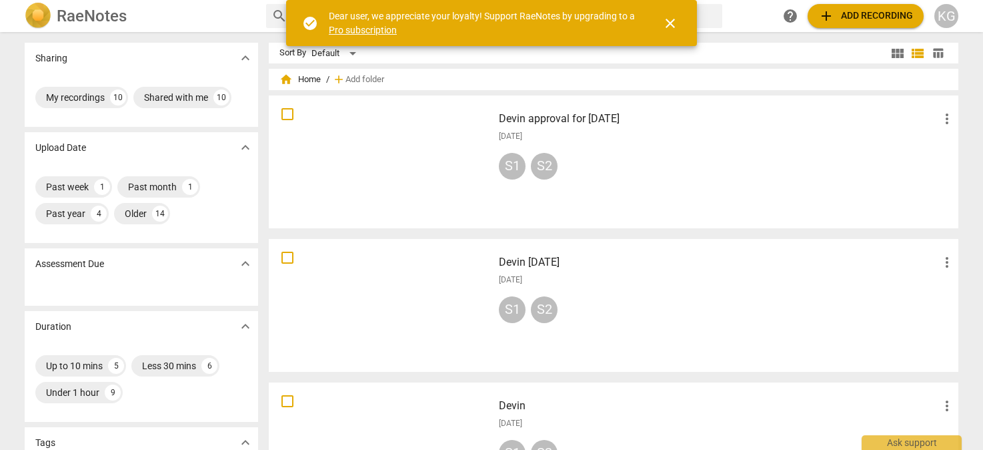
click at [344, 136] on div at bounding box center [381, 161] width 215 height 123
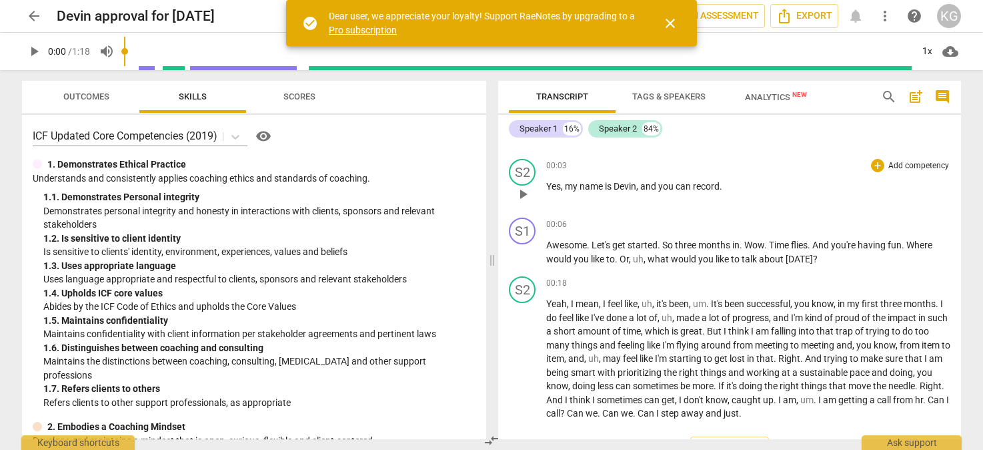
scroll to position [47, 0]
click at [33, 51] on span "play_arrow" at bounding box center [34, 51] width 16 height 16
click at [924, 55] on div "1x" at bounding box center [927, 51] width 25 height 21
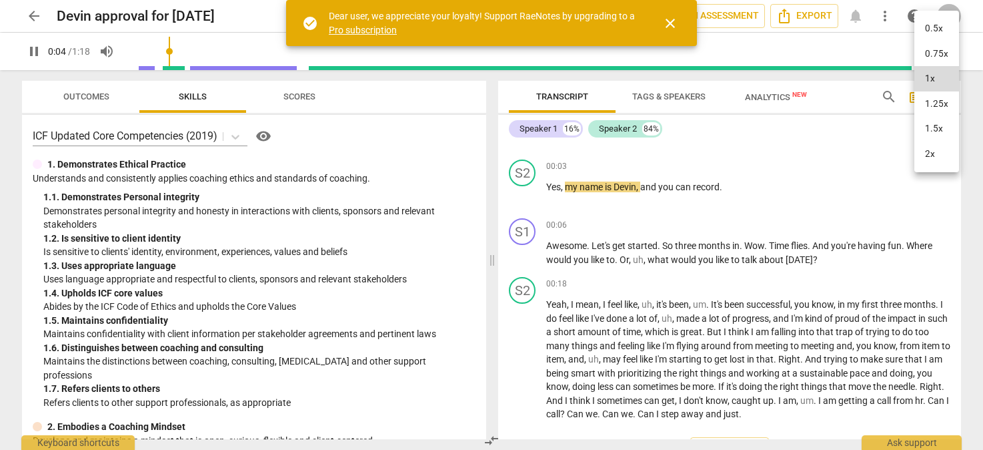
click at [935, 131] on li "1.5x" at bounding box center [937, 128] width 45 height 25
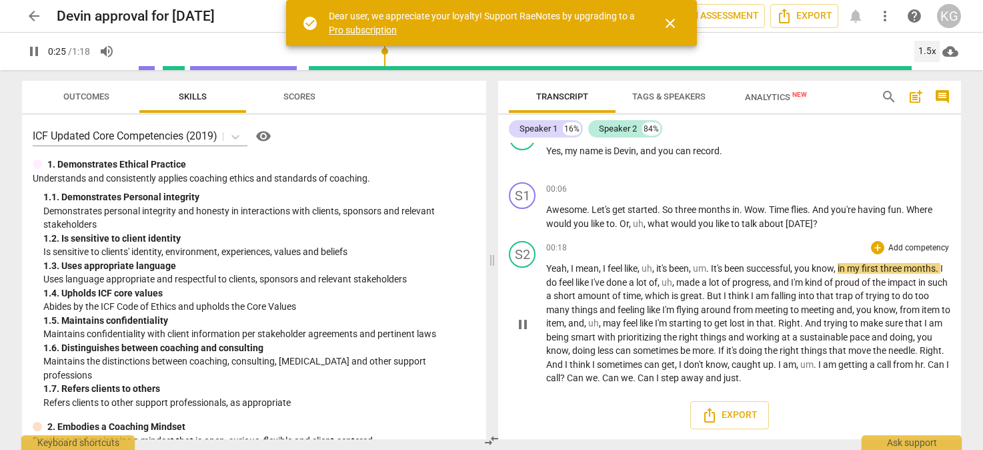
scroll to position [82, 0]
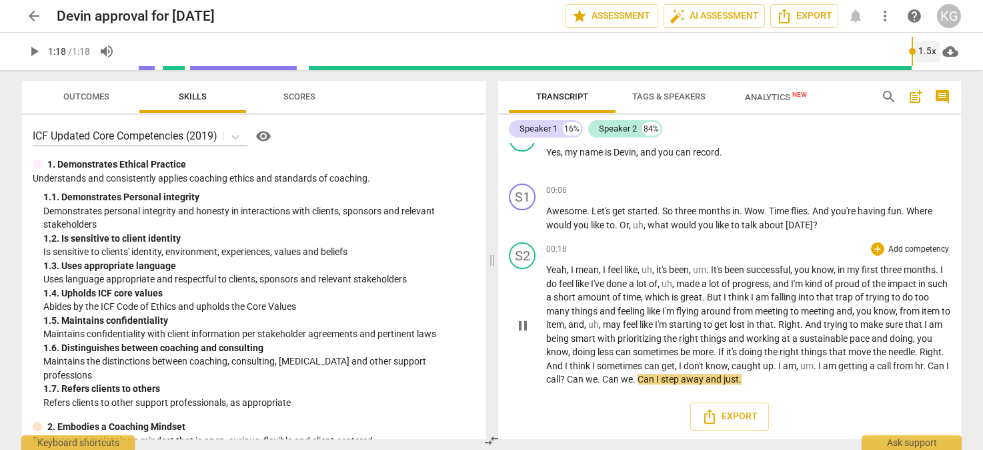
type input "78"
click at [29, 11] on span "arrow_back" at bounding box center [34, 16] width 16 height 16
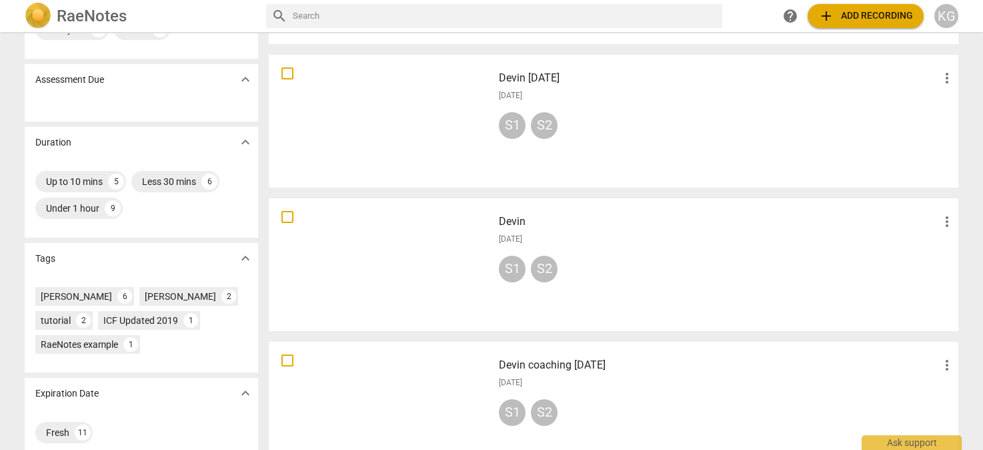
scroll to position [174, 0]
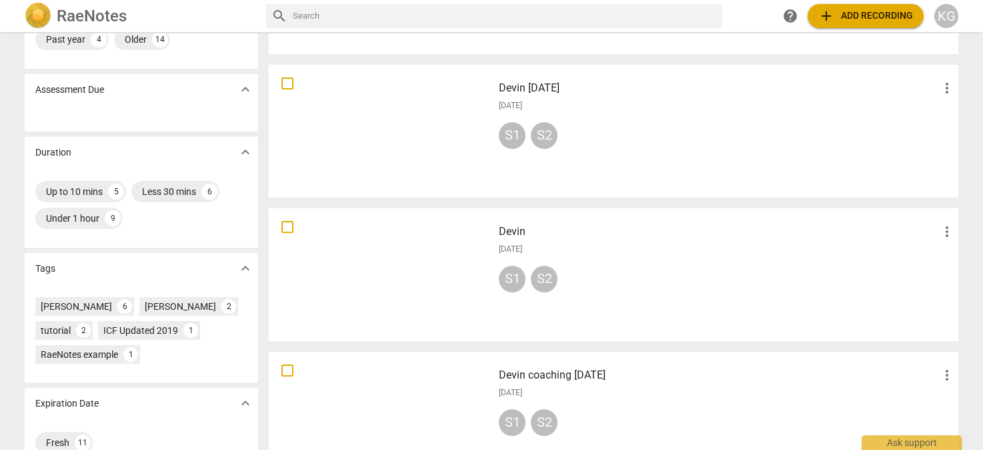
click at [369, 149] on div at bounding box center [381, 130] width 215 height 123
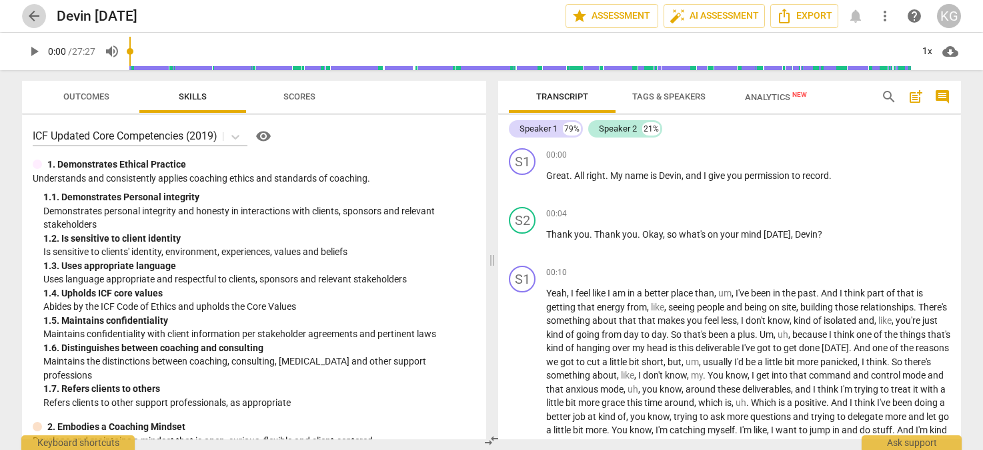
click at [33, 15] on span "arrow_back" at bounding box center [34, 16] width 16 height 16
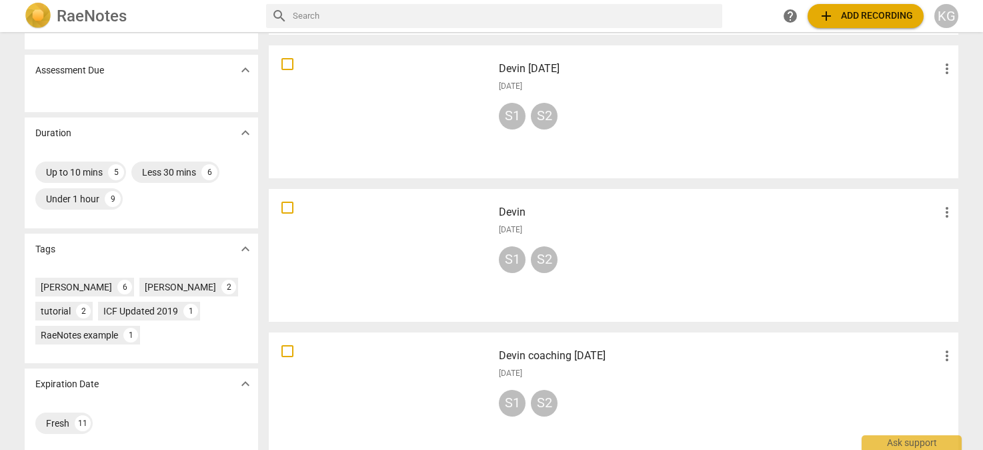
scroll to position [211, 0]
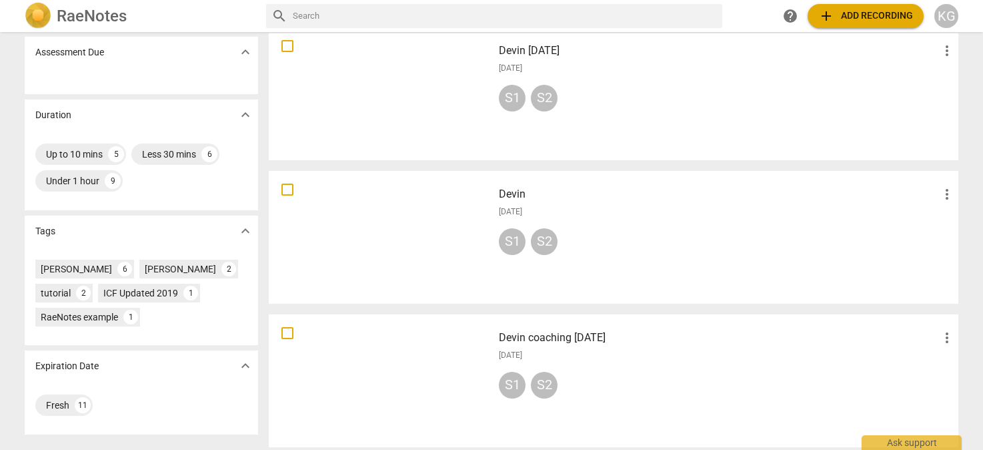
click at [340, 256] on div at bounding box center [381, 236] width 215 height 123
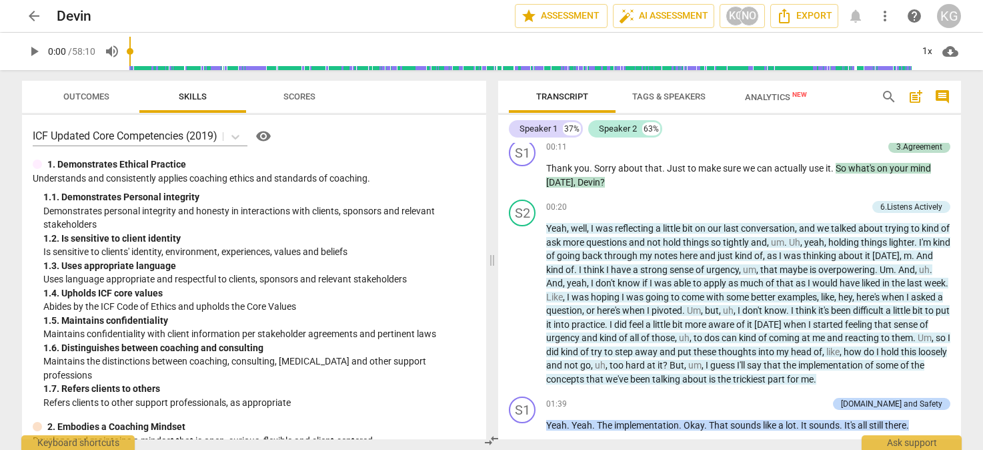
scroll to position [368, 0]
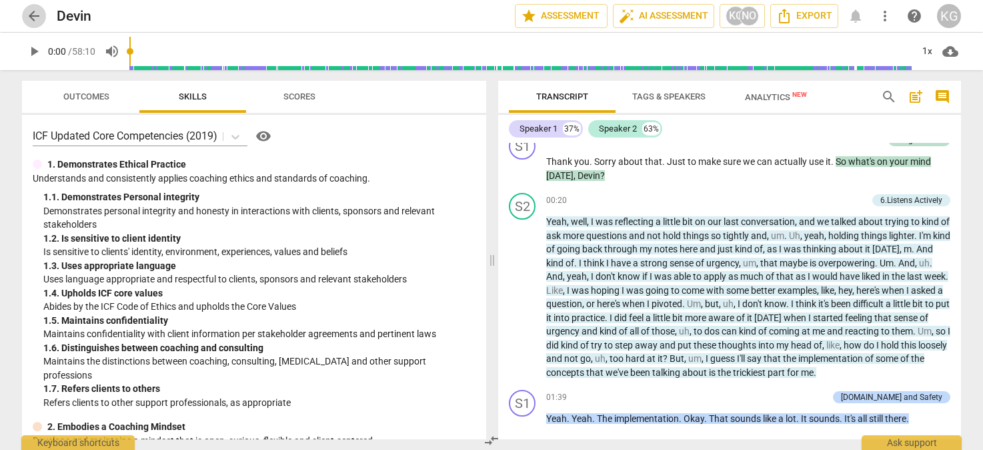
click at [33, 15] on span "arrow_back" at bounding box center [34, 16] width 16 height 16
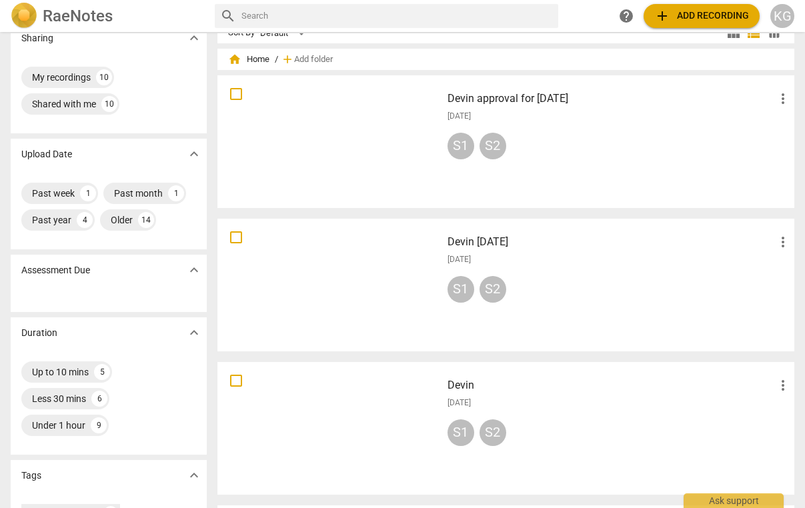
scroll to position [26, 0]
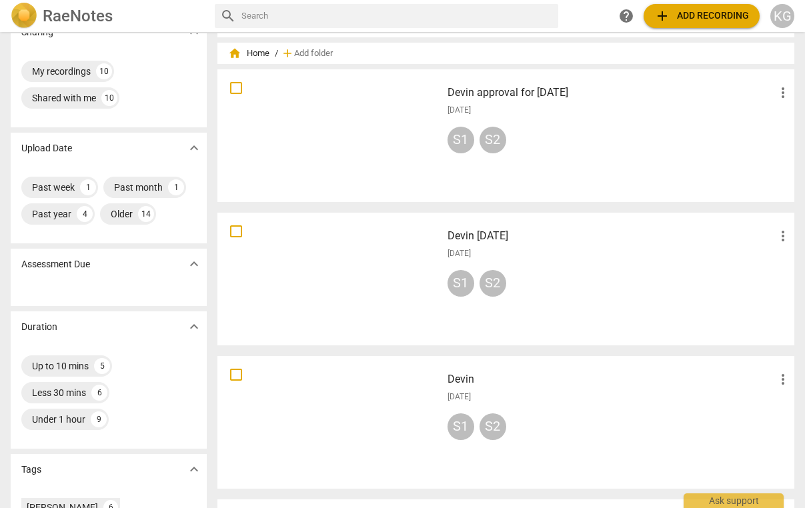
click at [376, 423] on div at bounding box center [329, 422] width 215 height 123
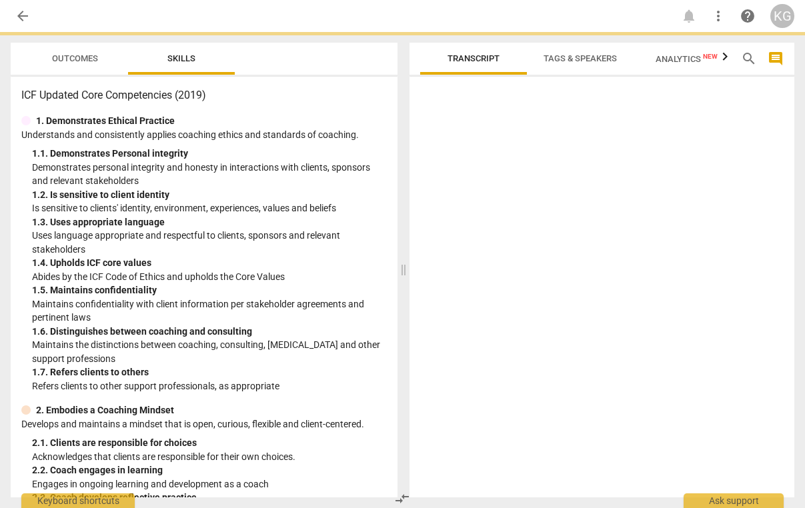
click at [376, 423] on p "Develops and maintains a mindset that is open, curious, flexible and client-cen…" at bounding box center [204, 425] width 366 height 14
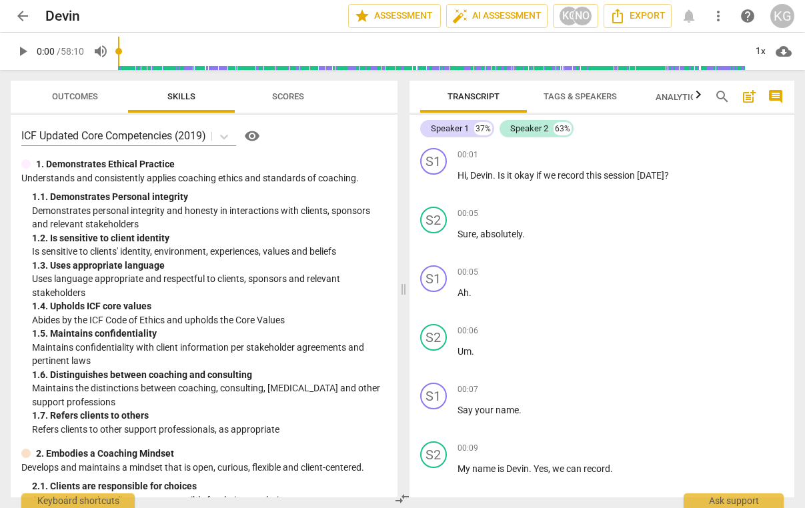
click at [24, 11] on span "arrow_back" at bounding box center [23, 16] width 16 height 16
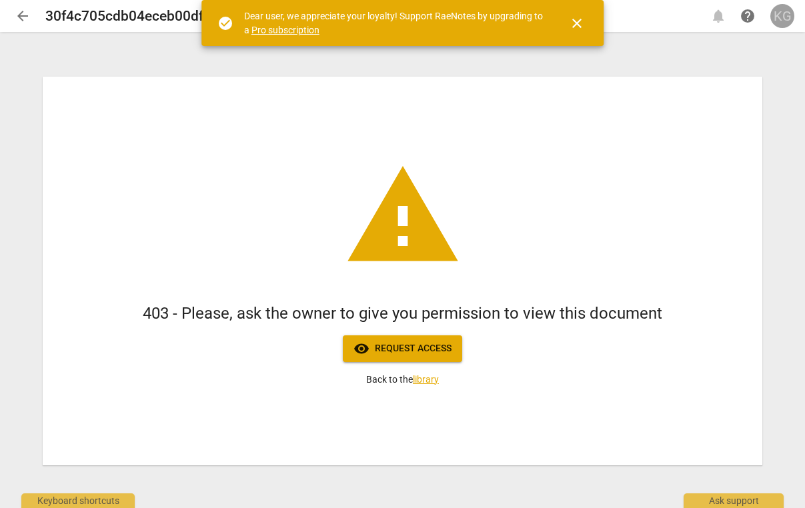
click at [785, 19] on div "KG" at bounding box center [783, 16] width 24 height 24
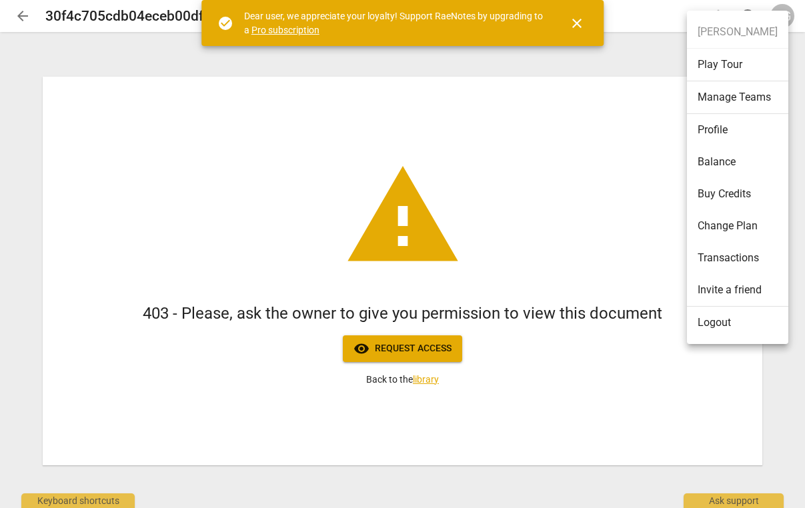
click at [443, 349] on div at bounding box center [402, 254] width 805 height 508
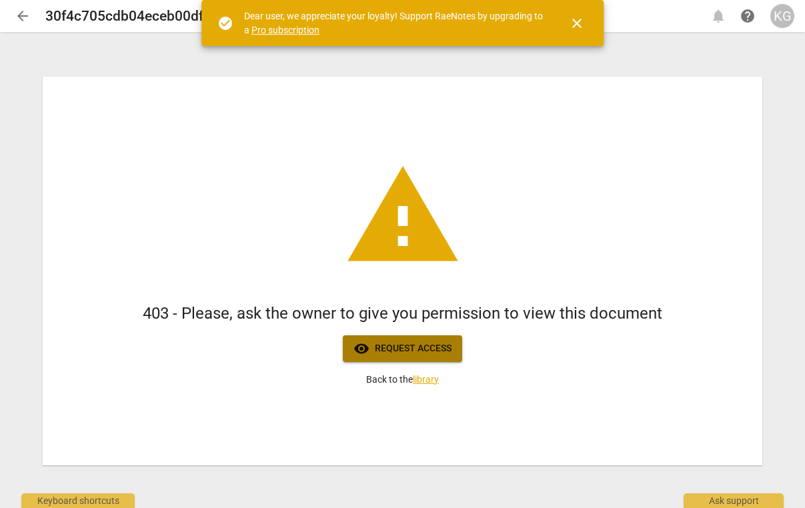
click at [400, 350] on span "visibility Request access" at bounding box center [403, 349] width 98 height 16
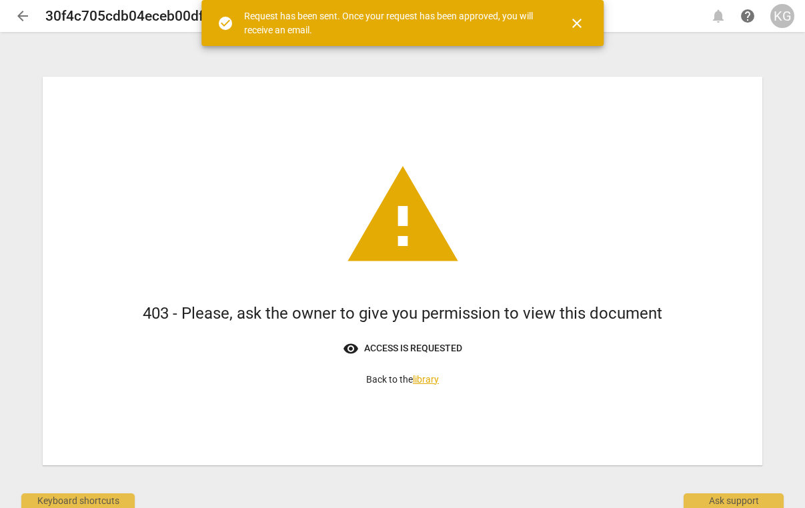
click at [431, 378] on link "library" at bounding box center [426, 379] width 26 height 11
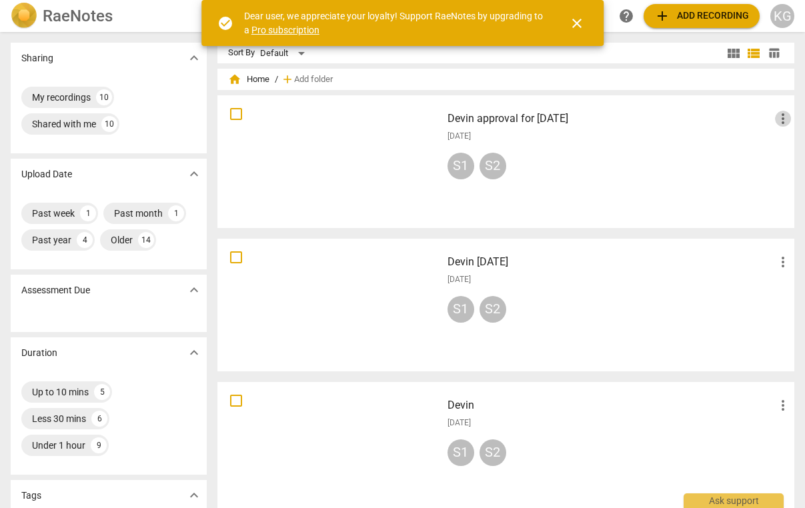
click at [779, 117] on span "more_vert" at bounding box center [783, 119] width 16 height 16
click at [533, 151] on div at bounding box center [402, 254] width 805 height 508
click at [314, 127] on div at bounding box center [329, 161] width 215 height 123
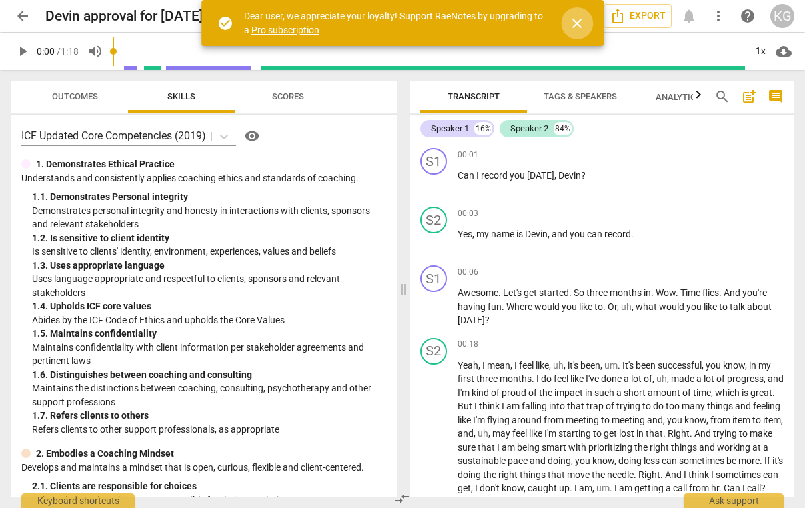
click at [579, 17] on span "close" at bounding box center [577, 23] width 16 height 16
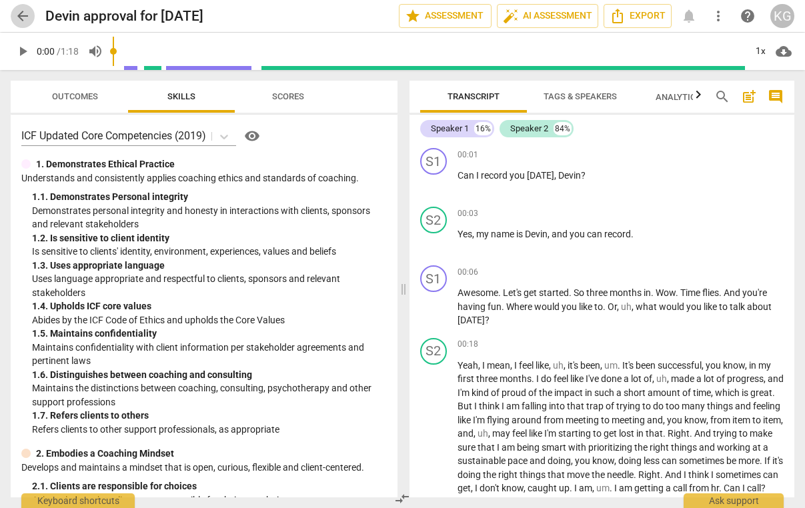
click at [25, 15] on span "arrow_back" at bounding box center [23, 16] width 16 height 16
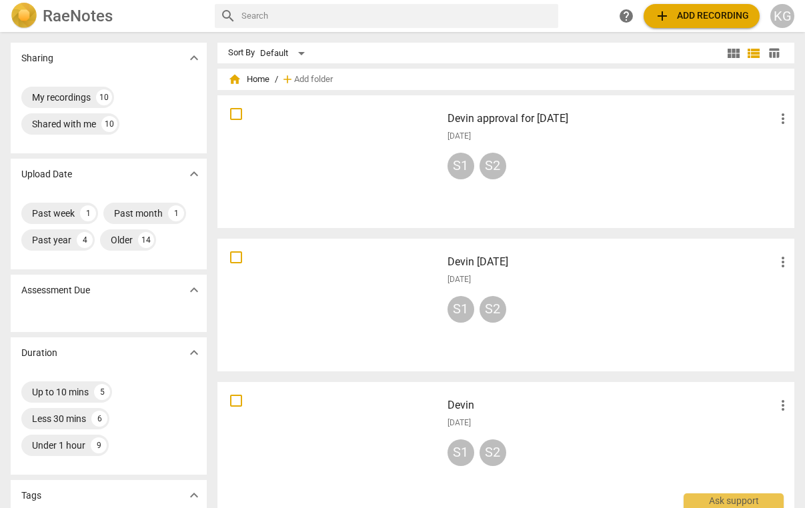
click at [369, 173] on div at bounding box center [329, 161] width 215 height 123
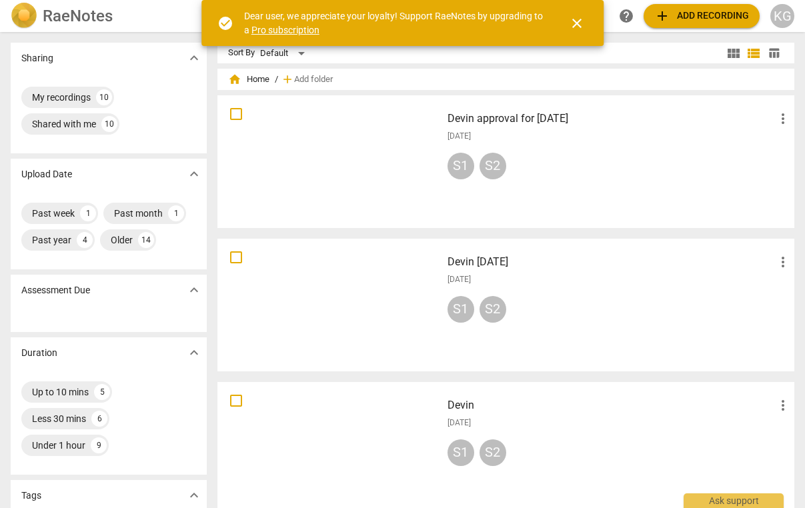
click at [575, 23] on span "close" at bounding box center [577, 23] width 16 height 16
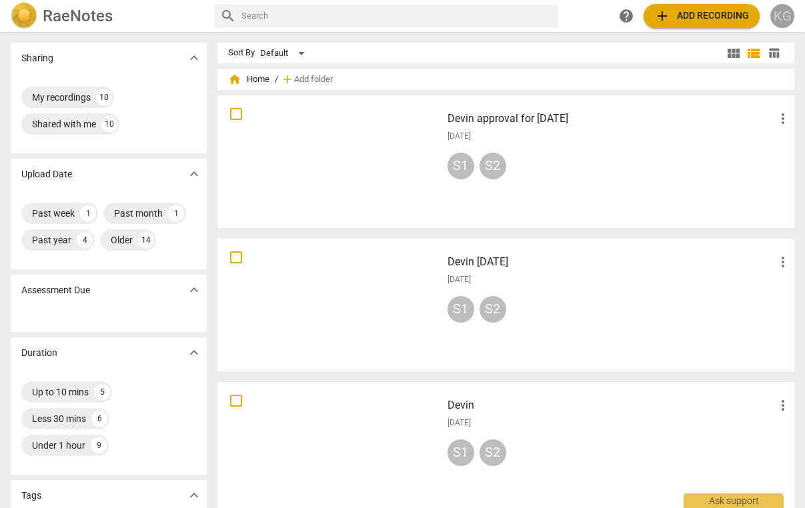
click at [783, 17] on div "KG" at bounding box center [783, 16] width 24 height 24
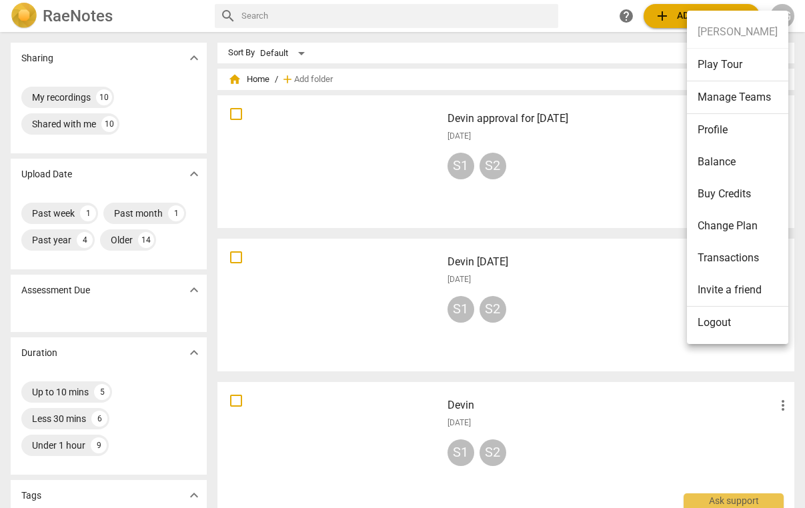
click at [634, 344] on div at bounding box center [402, 254] width 805 height 508
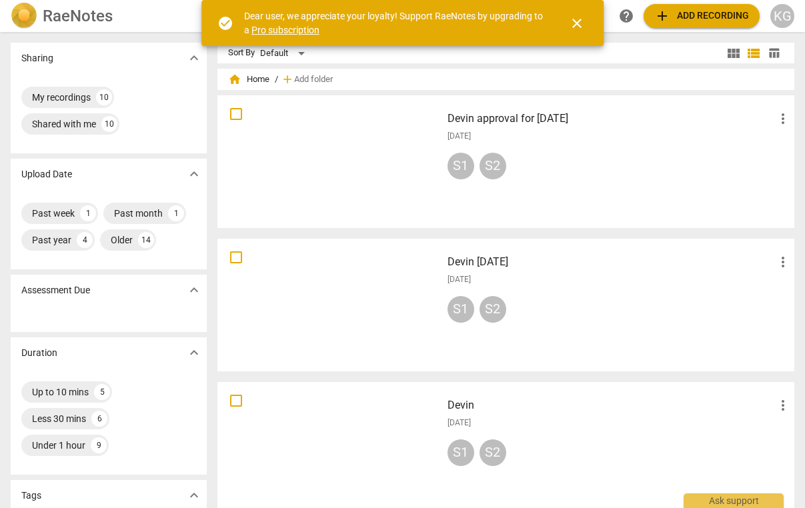
click at [582, 21] on span "close" at bounding box center [577, 23] width 16 height 16
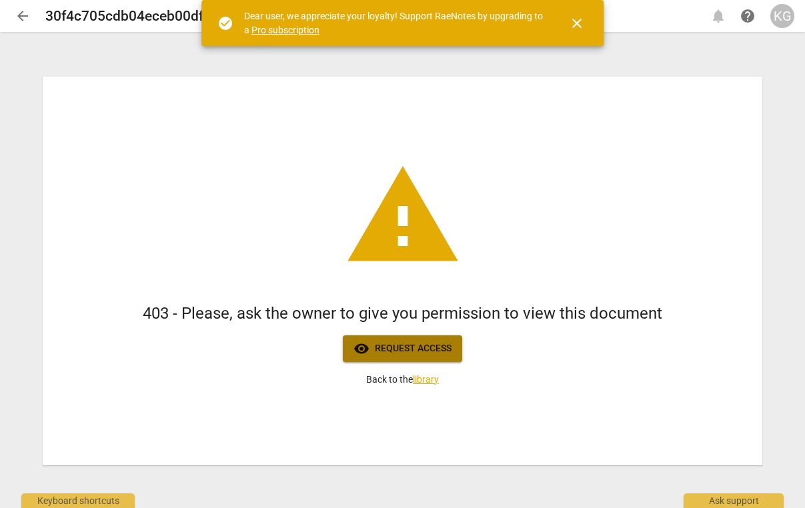
click at [404, 346] on span "visibility Request access" at bounding box center [403, 349] width 98 height 16
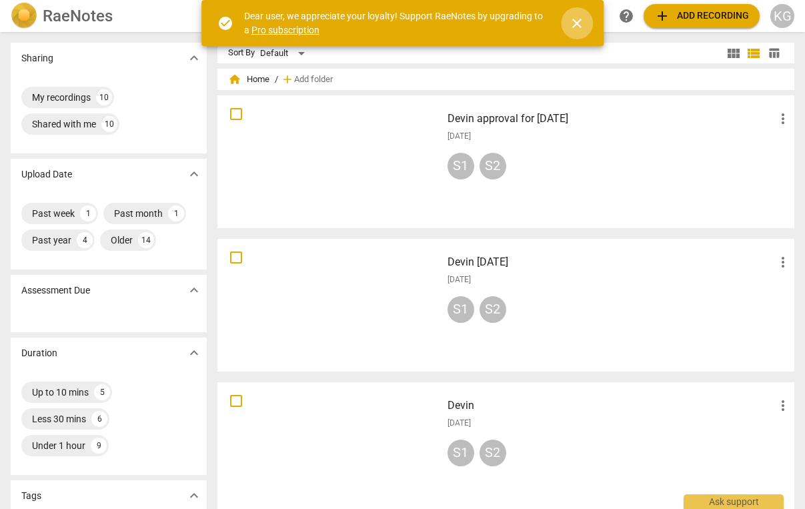
click at [580, 15] on span "close" at bounding box center [577, 23] width 16 height 16
click at [580, 23] on span "close" at bounding box center [577, 23] width 16 height 16
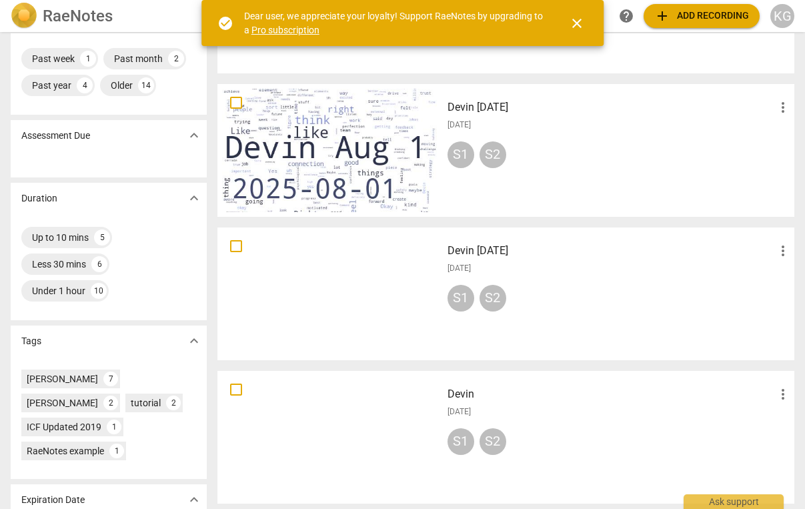
scroll to position [157, 0]
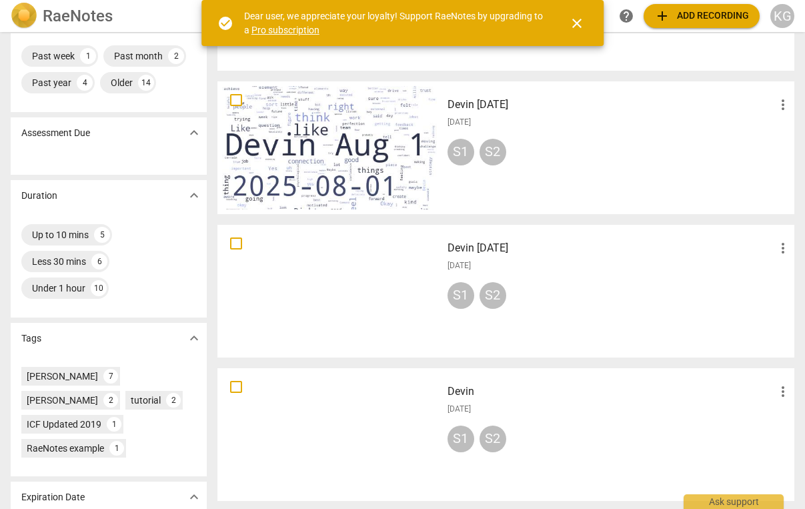
click at [306, 147] on div at bounding box center [329, 147] width 215 height 123
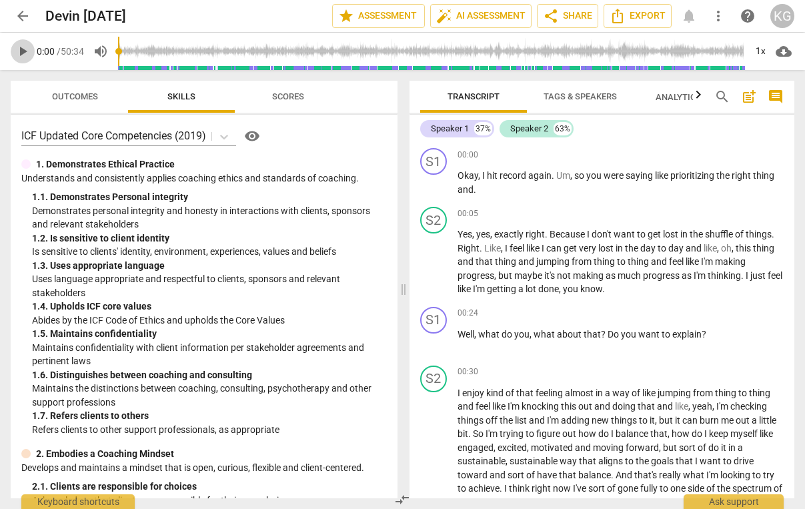
click at [25, 53] on span "play_arrow" at bounding box center [23, 51] width 16 height 16
click at [757, 53] on div "1x" at bounding box center [760, 51] width 25 height 21
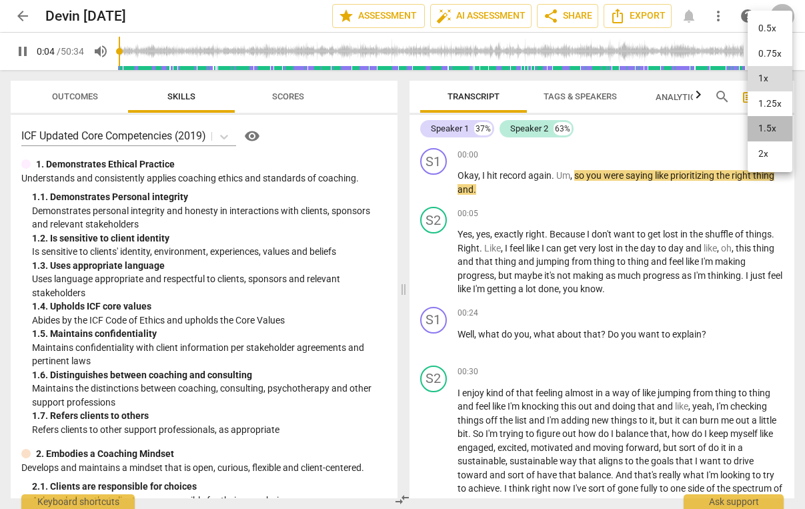
click at [767, 125] on li "1.5x" at bounding box center [770, 128] width 45 height 25
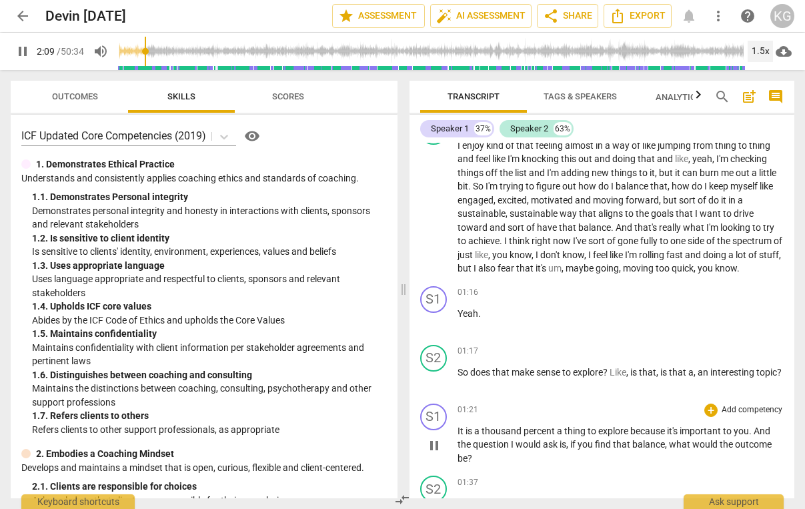
scroll to position [246, 0]
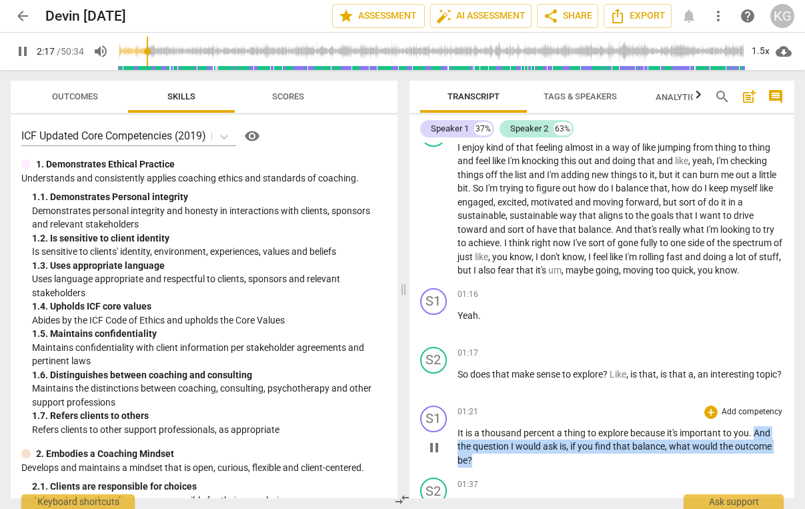
drag, startPoint x: 755, startPoint y: 430, endPoint x: 527, endPoint y: 463, distance: 230.5
click at [526, 462] on p "It is a thousand percent a thing to explore because it's important to you . And…" at bounding box center [621, 446] width 327 height 41
click at [706, 410] on div "+" at bounding box center [710, 412] width 13 height 13
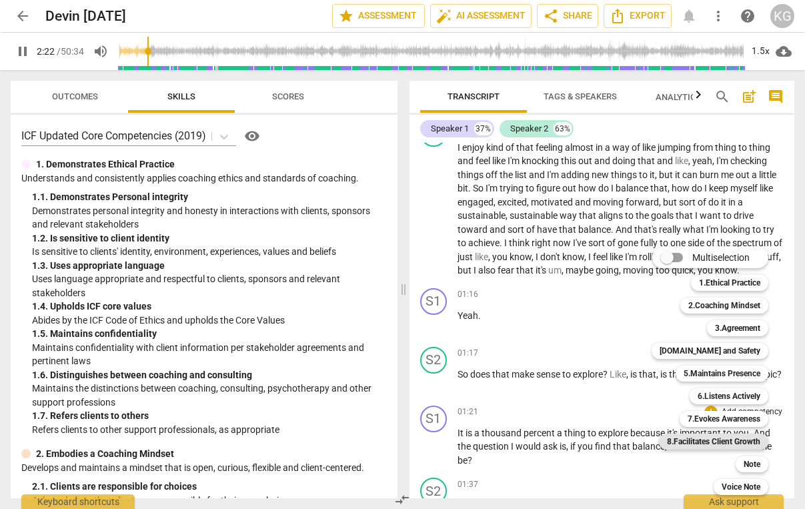
click at [734, 444] on b "8.Facilitates Client Growth" at bounding box center [713, 442] width 93 height 16
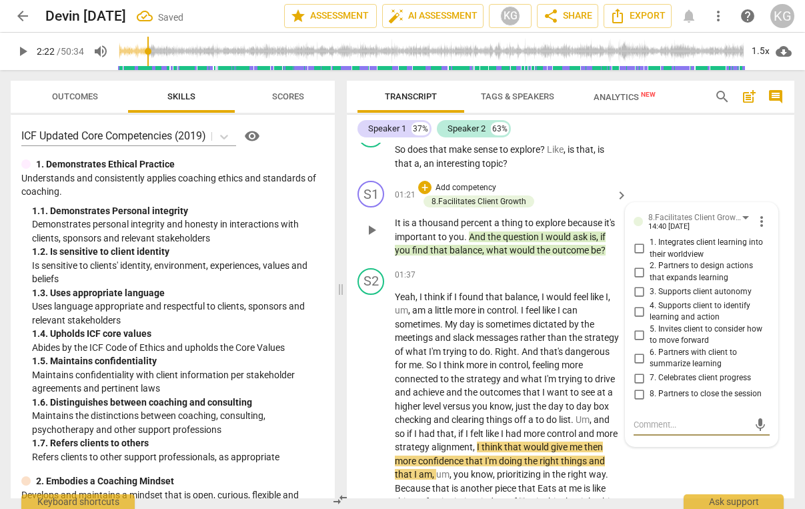
scroll to position [563, 0]
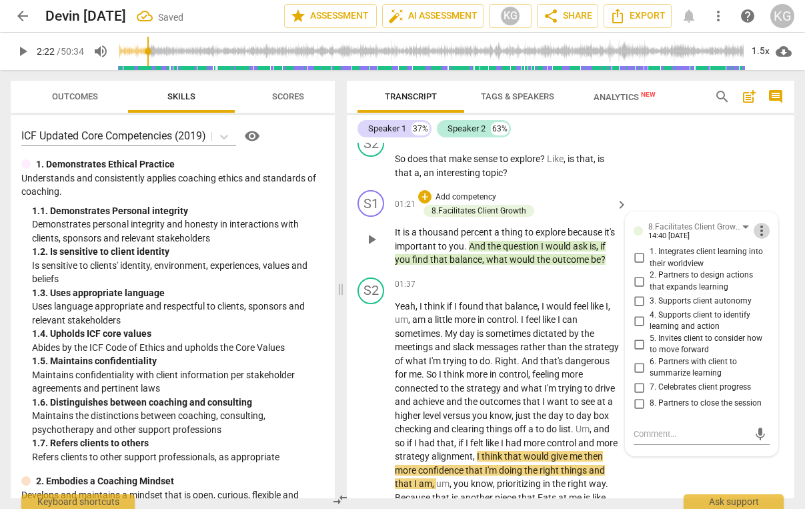
click at [759, 233] on span "more_vert" at bounding box center [762, 231] width 16 height 16
click at [762, 250] on li "Delete" at bounding box center [771, 255] width 46 height 25
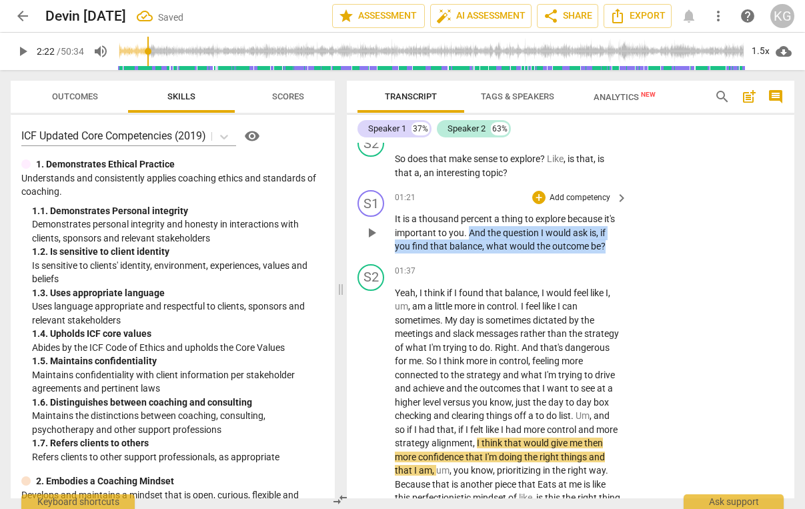
drag, startPoint x: 470, startPoint y: 231, endPoint x: 616, endPoint y: 256, distance: 148.8
click at [616, 256] on div "S1 play_arrow pause 01:21 + Add competency keyboard_arrow_right It is a thousan…" at bounding box center [571, 222] width 448 height 74
click at [540, 194] on div "+" at bounding box center [538, 197] width 13 height 13
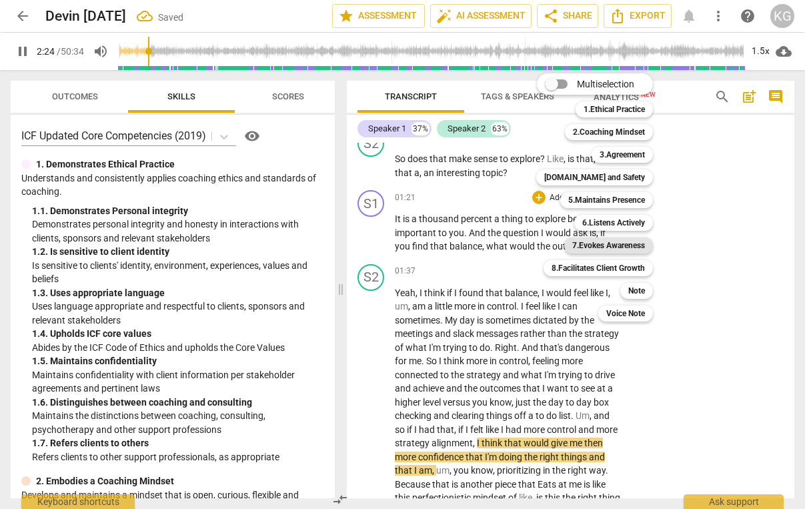
click at [616, 246] on b "7.Evokes Awareness" at bounding box center [608, 245] width 73 height 16
type input "145"
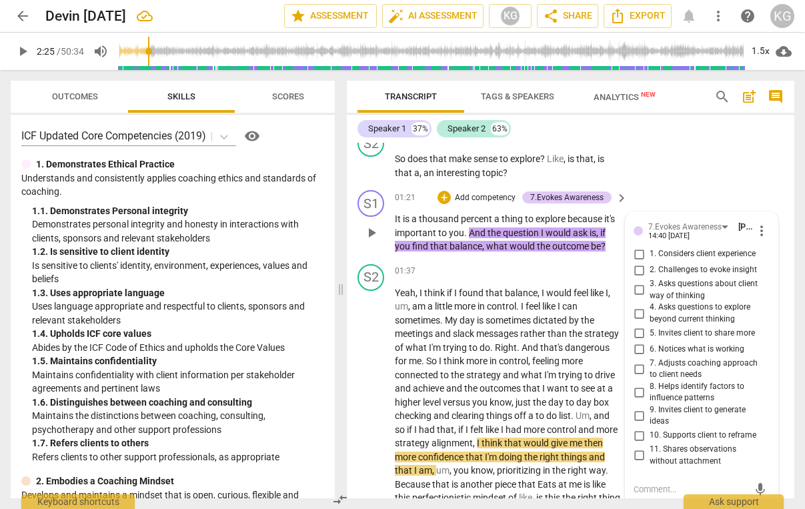
scroll to position [572, 0]
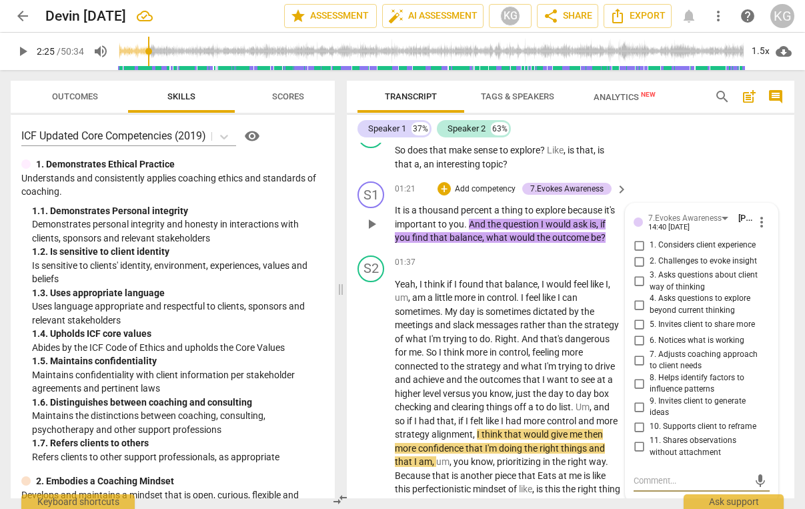
click at [636, 282] on input "3. Asks questions about client way of thinking" at bounding box center [638, 282] width 21 height 16
checkbox input "true"
click at [638, 325] on input "5. Invites client to share more" at bounding box center [638, 325] width 21 height 16
checkbox input "true"
click at [446, 187] on div "+" at bounding box center [444, 188] width 13 height 13
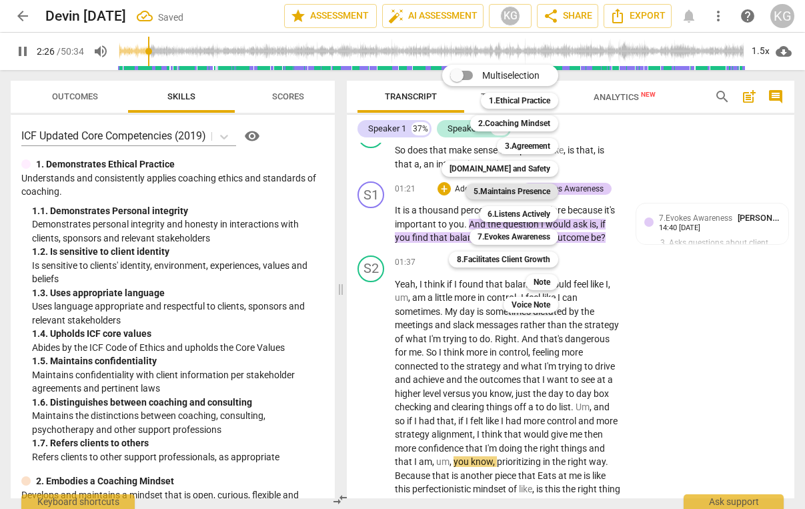
click at [510, 190] on b "5.Maintains Presence" at bounding box center [512, 191] width 77 height 16
type input "147"
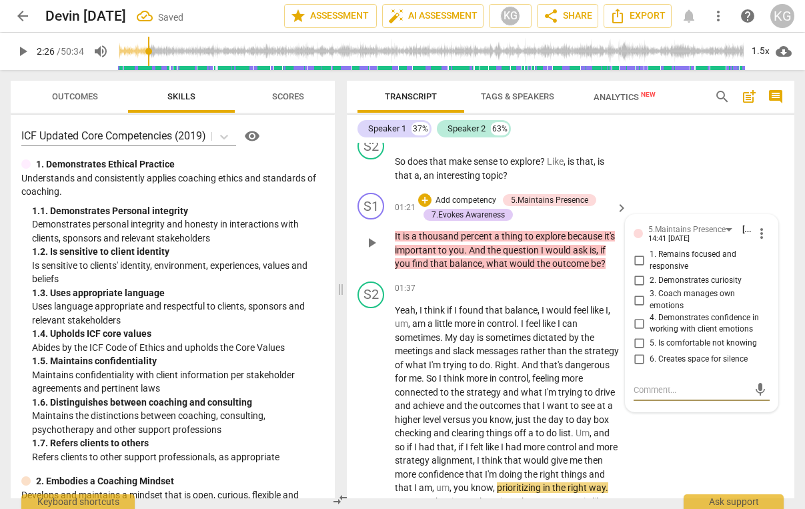
scroll to position [561, 0]
click at [639, 257] on input "1. Remains focused and responsive" at bounding box center [638, 260] width 21 height 16
checkbox input "true"
click at [636, 278] on input "2. Demonstrates curiosity" at bounding box center [638, 280] width 21 height 16
checkbox input "true"
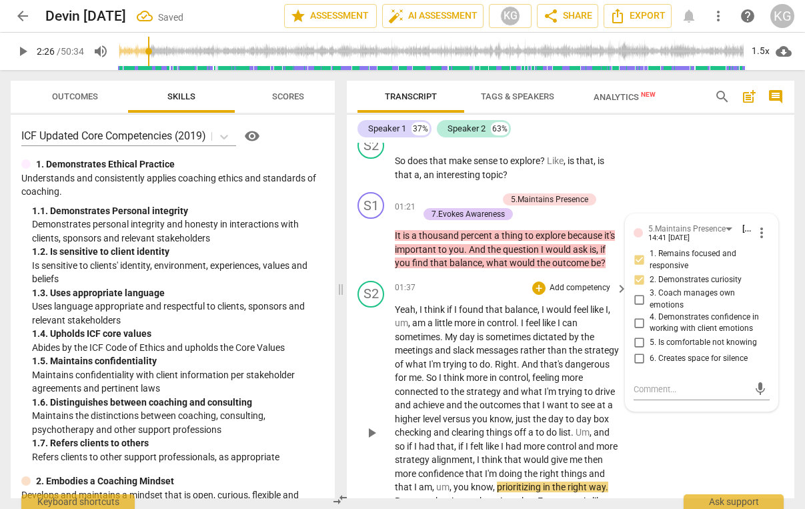
click at [451, 386] on span "to" at bounding box center [445, 391] width 11 height 11
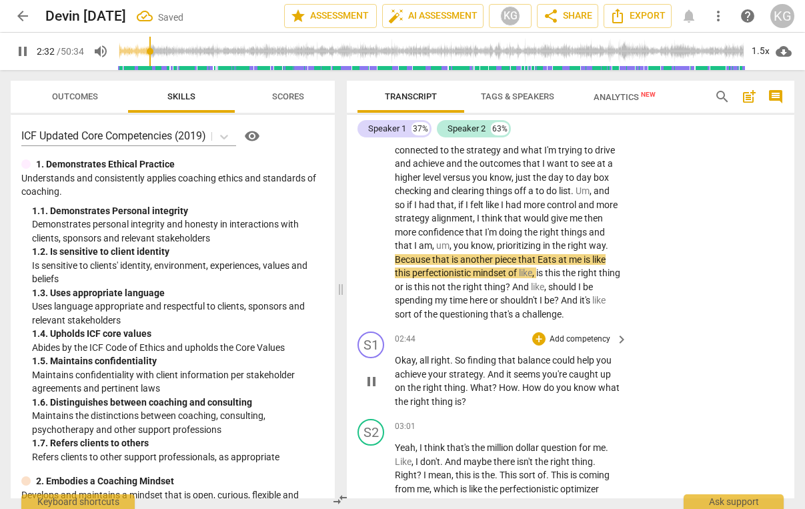
scroll to position [817, 0]
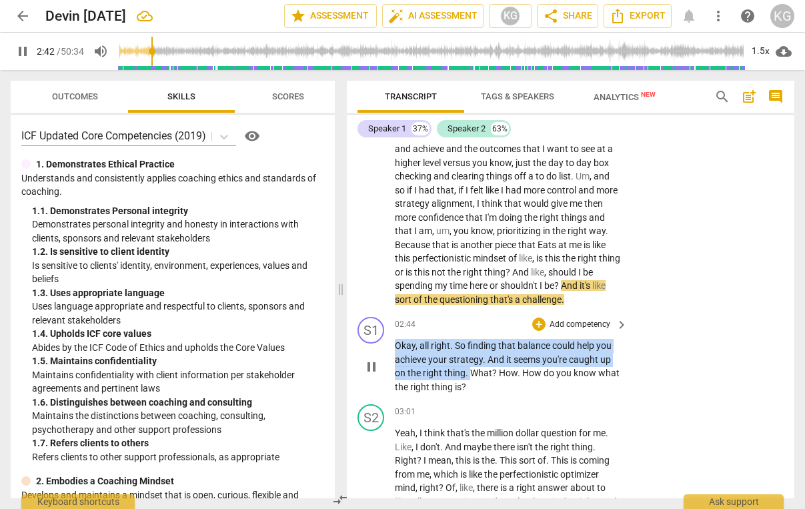
drag, startPoint x: 397, startPoint y: 344, endPoint x: 470, endPoint y: 370, distance: 77.9
click at [470, 371] on p "Okay , all right . So finding that balance could help you achieve your strategy…" at bounding box center [508, 366] width 226 height 55
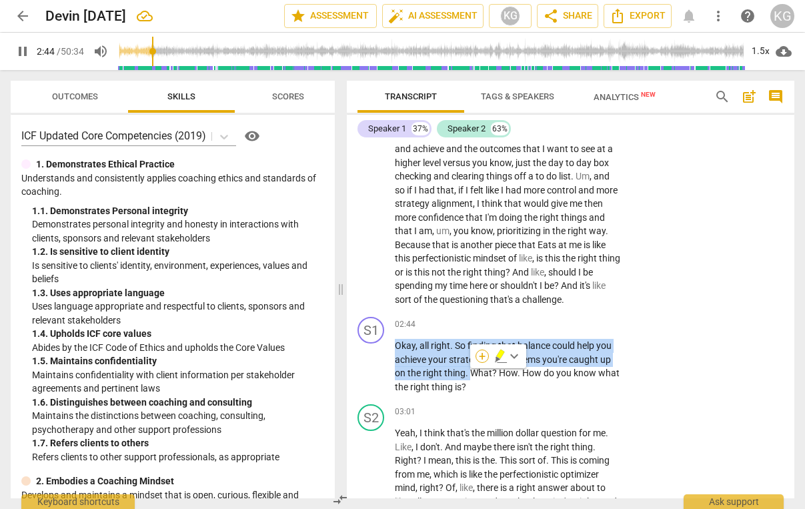
click at [482, 357] on div "+" at bounding box center [482, 356] width 13 height 13
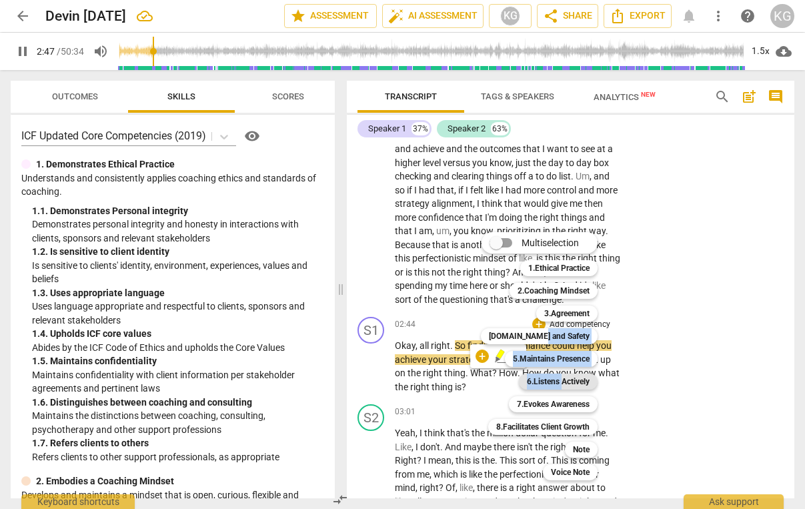
drag, startPoint x: 568, startPoint y: 335, endPoint x: 564, endPoint y: 378, distance: 42.9
click at [564, 378] on div "Multiselection m 1.Ethical Practice 1 2.Coaching Mindset 2 3.Agreement 3 [DOMAI…" at bounding box center [549, 356] width 147 height 255
click at [564, 378] on b "6.Listens Actively" at bounding box center [558, 382] width 63 height 16
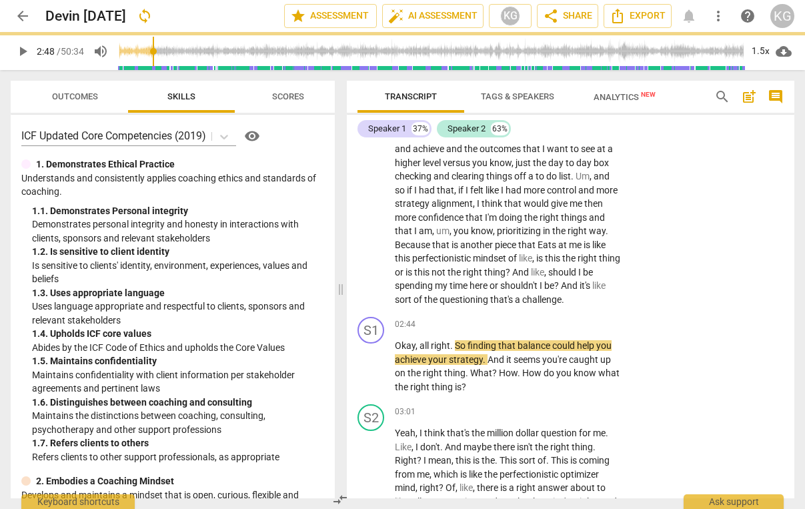
type input "169"
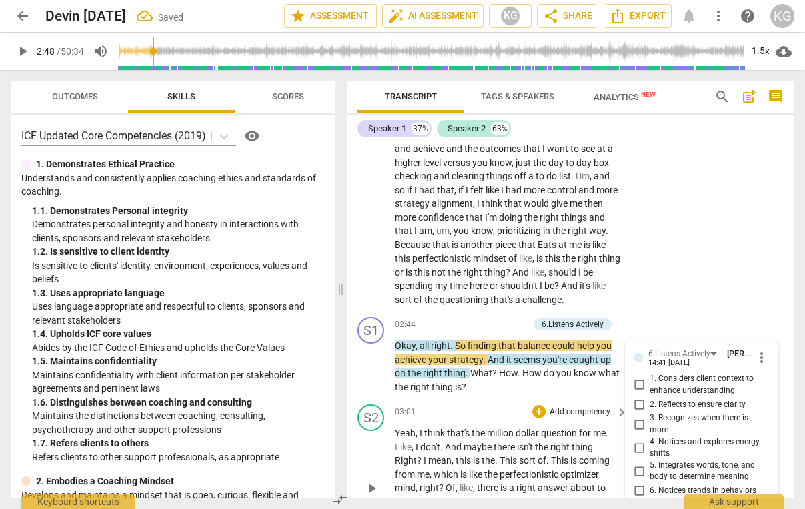
scroll to position [1018, 0]
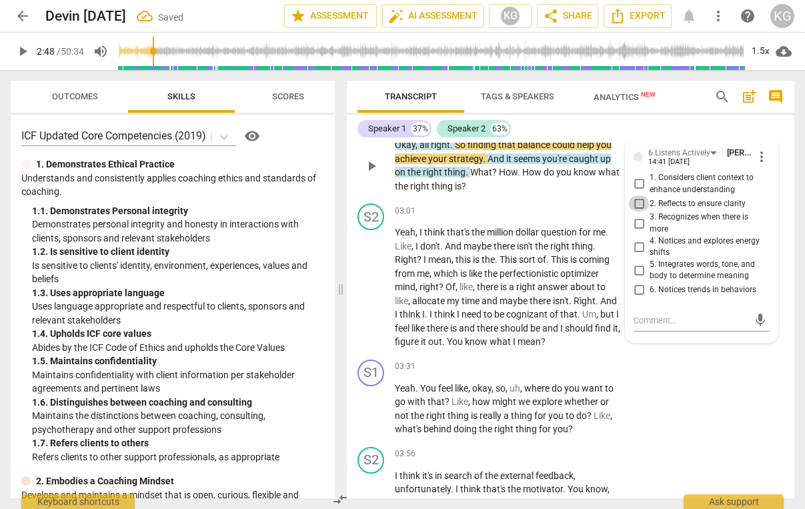
click at [638, 204] on input "2. Reflects to ensure clarity" at bounding box center [638, 203] width 21 height 16
checkbox input "true"
click at [440, 201] on div "S2 play_arrow pause 03:01 + Add competency keyboard_arrow_right Yeah , I think …" at bounding box center [571, 276] width 448 height 156
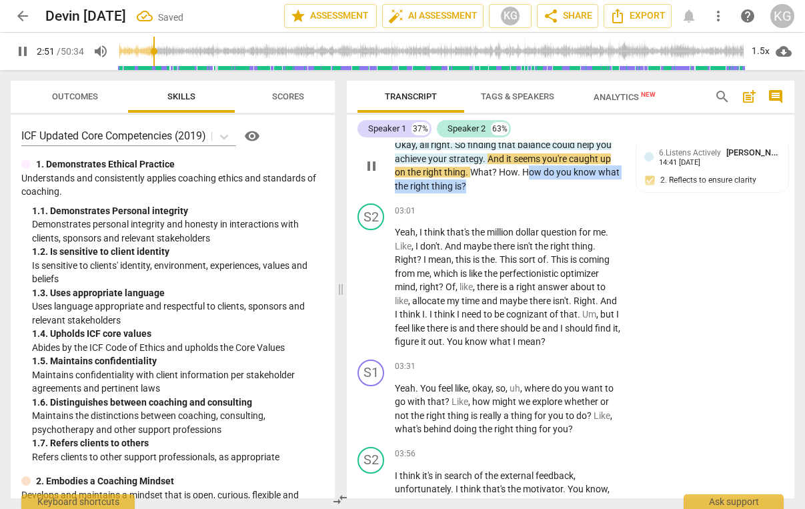
click at [528, 179] on p "Okay , all right . So finding that balance could help you achieve your strategy…" at bounding box center [508, 165] width 226 height 55
click at [480, 168] on div "+" at bounding box center [478, 168] width 13 height 13
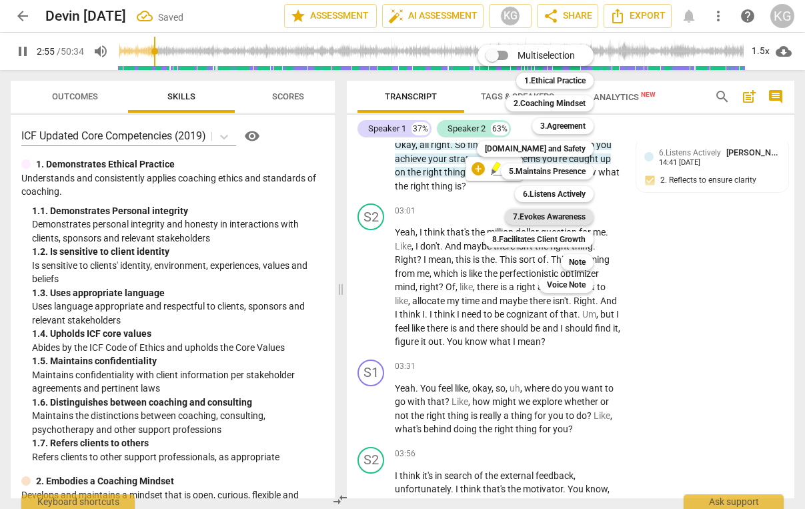
click at [569, 219] on b "7.Evokes Awareness" at bounding box center [549, 217] width 73 height 16
type input "176"
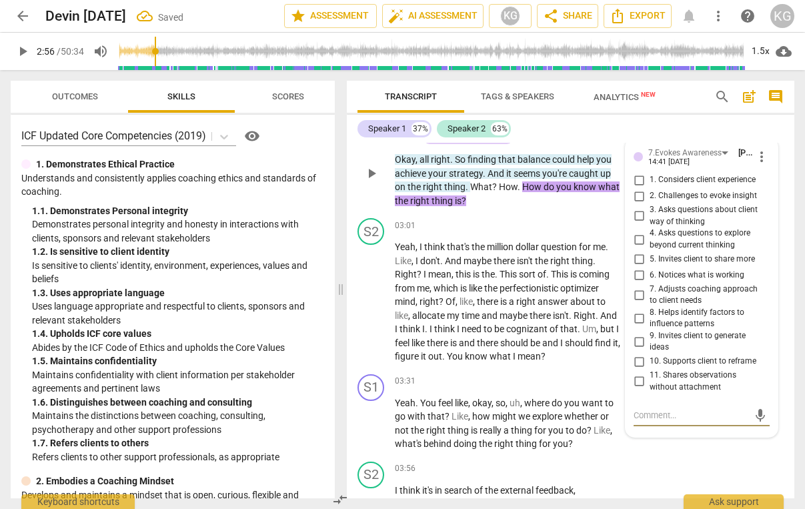
click at [639, 213] on input "3. Asks questions about client way of thinking" at bounding box center [638, 216] width 21 height 16
checkbox input "true"
click at [539, 288] on span "perfectionistic" at bounding box center [530, 288] width 61 height 11
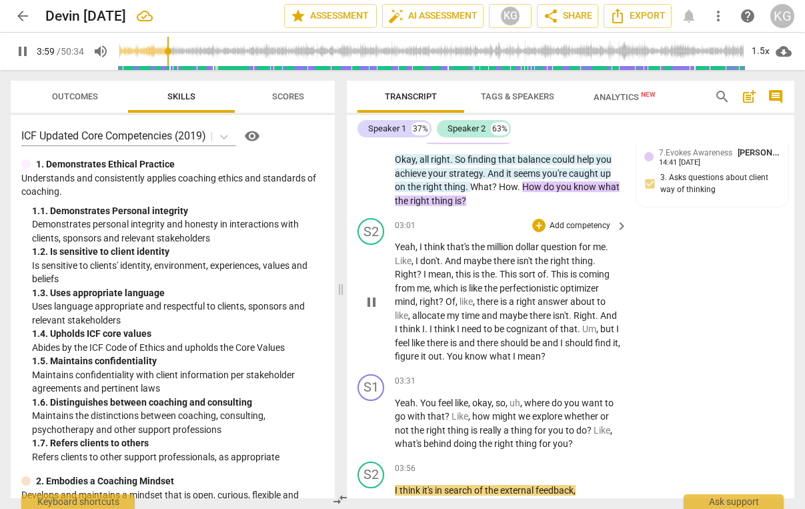
scroll to position [1374, 0]
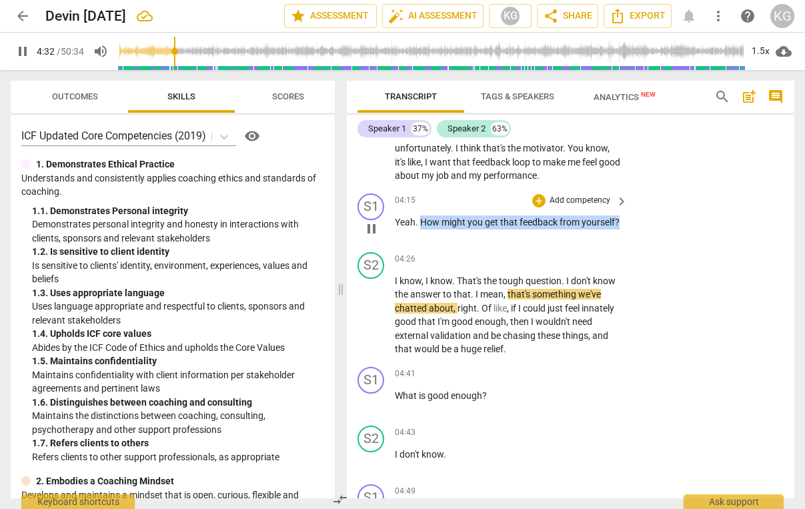
drag, startPoint x: 435, startPoint y: 233, endPoint x: 422, endPoint y: 219, distance: 19.3
click at [422, 219] on p "Yeah . How might you get that feedback from yourself ?" at bounding box center [508, 222] width 226 height 14
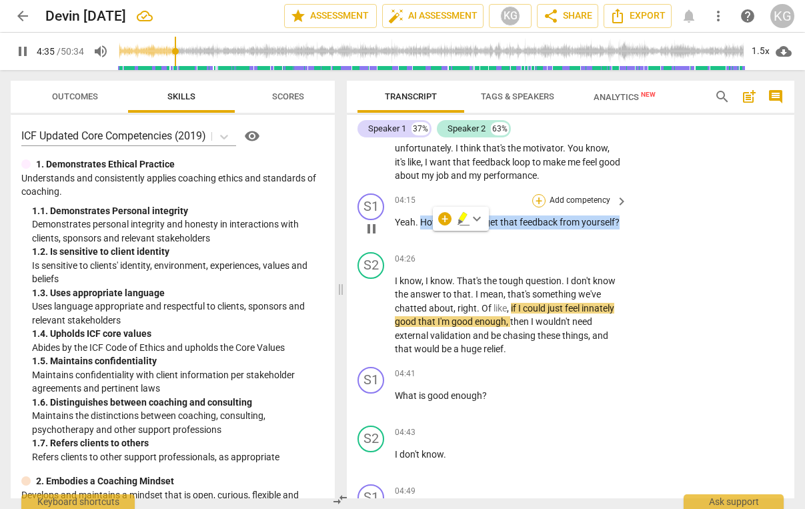
click at [541, 197] on div "+" at bounding box center [538, 200] width 13 height 13
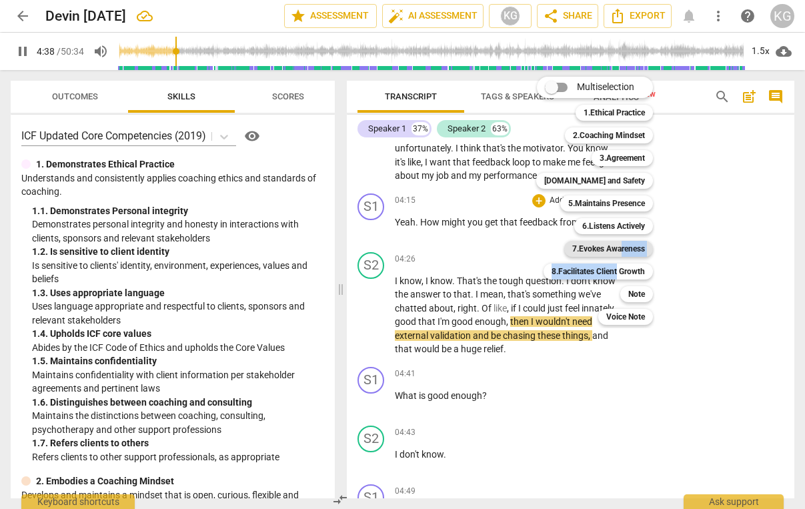
drag, startPoint x: 618, startPoint y: 269, endPoint x: 622, endPoint y: 246, distance: 23.2
click at [622, 246] on div "Multiselection m 1.Ethical Practice 1 2.Coaching Mindset 2 3.Agreement 3 [DOMAI…" at bounding box center [604, 200] width 147 height 255
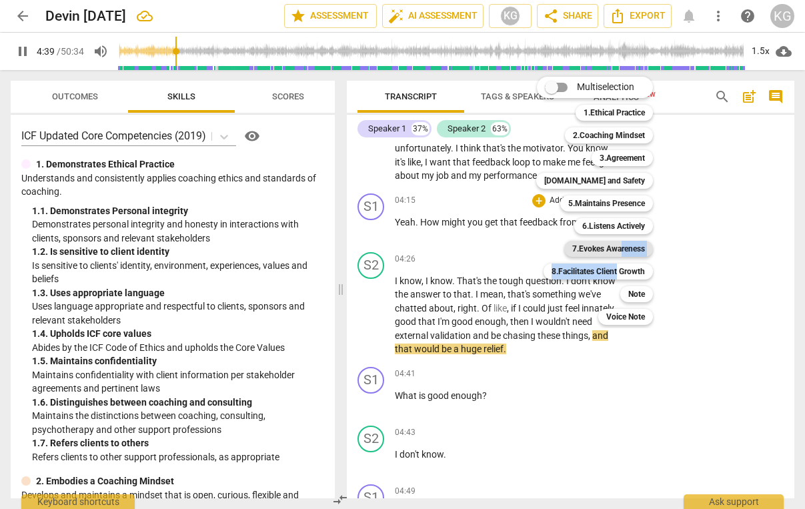
click at [622, 246] on b "7.Evokes Awareness" at bounding box center [608, 249] width 73 height 16
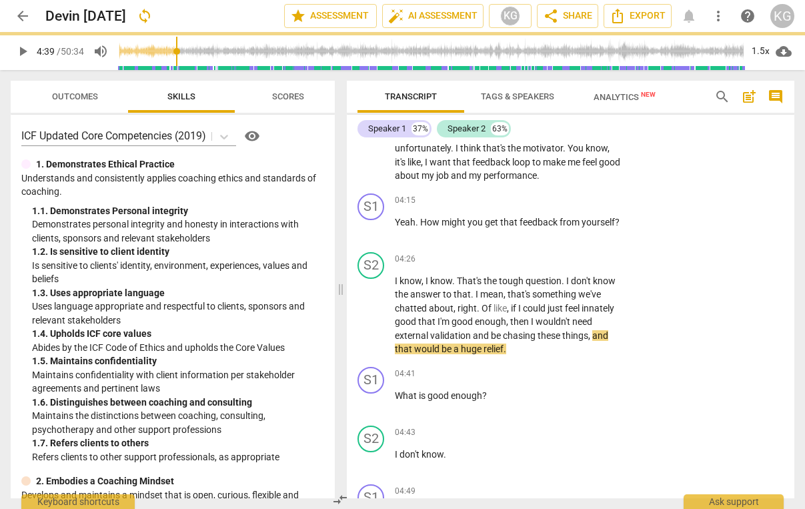
type input "280"
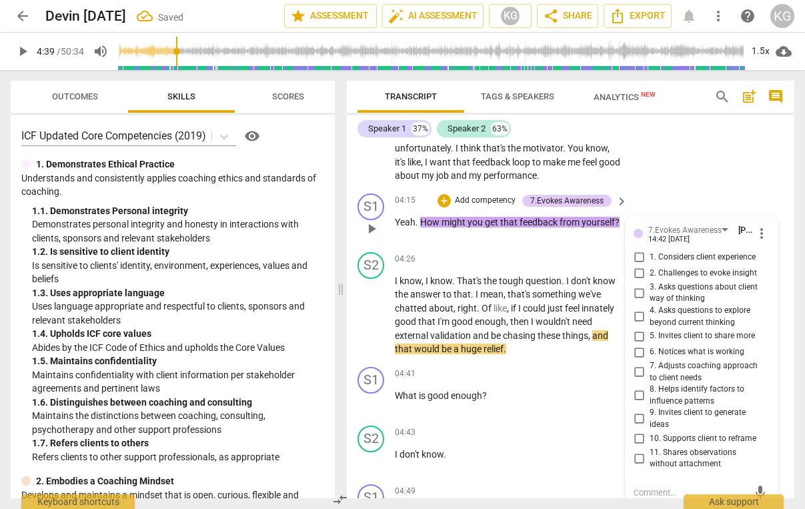
click at [635, 314] on input "4. Asks questions to explore beyond current thinking" at bounding box center [638, 317] width 21 height 16
checkbox input "true"
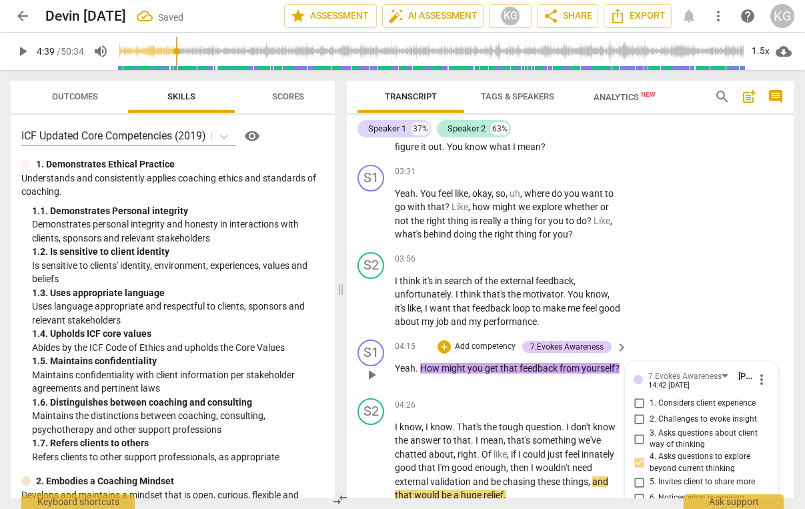
scroll to position [1219, 0]
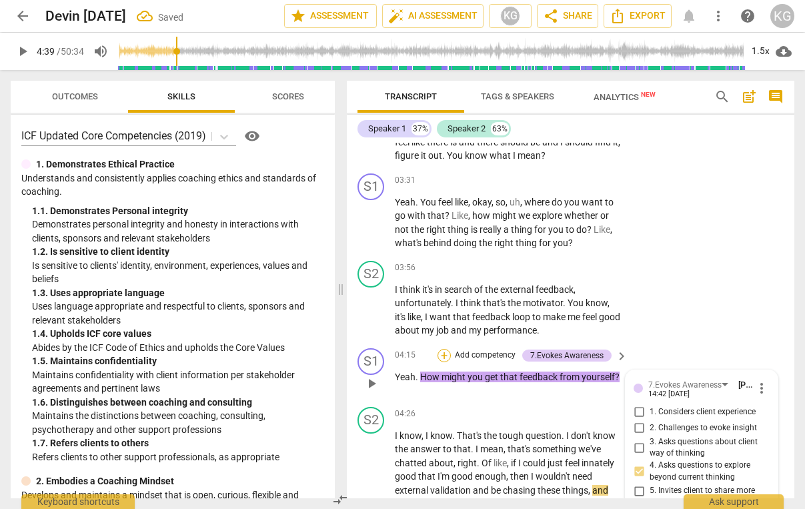
click at [440, 357] on div "+" at bounding box center [444, 355] width 13 height 13
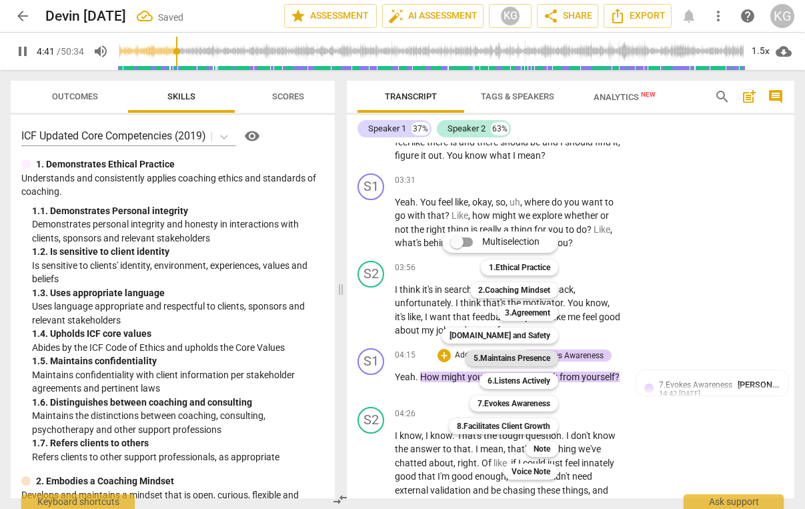
click at [534, 356] on b "5.Maintains Presence" at bounding box center [512, 358] width 77 height 16
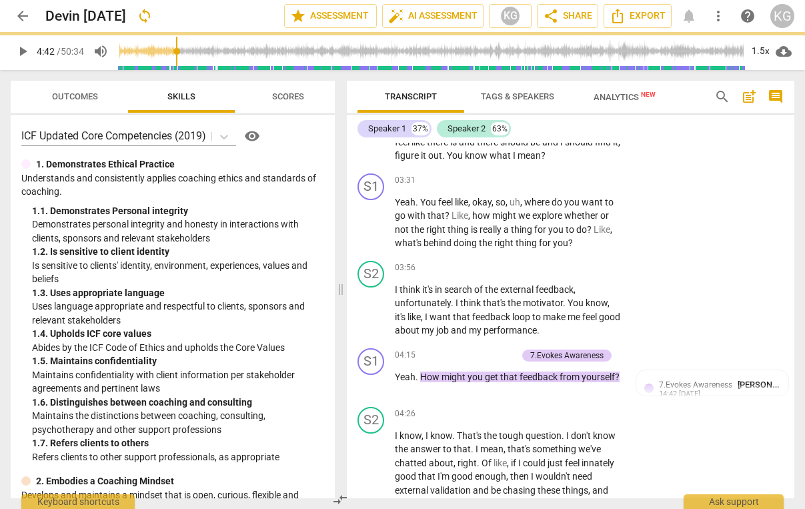
type input "282"
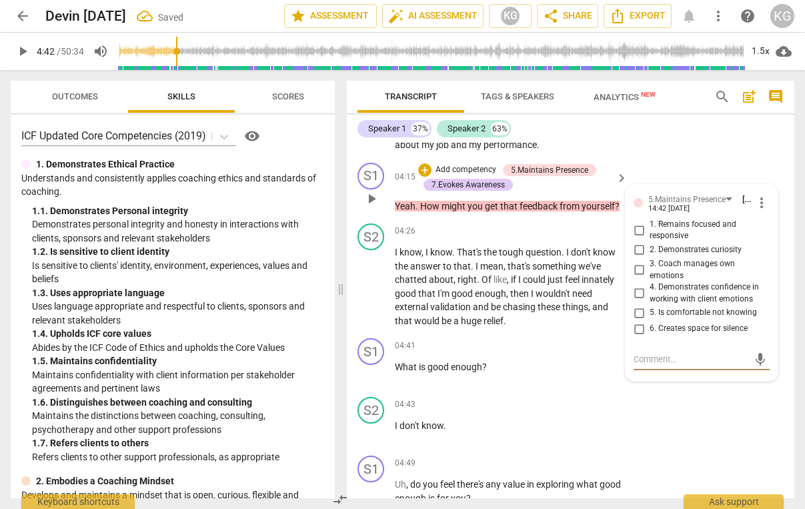
scroll to position [1388, 0]
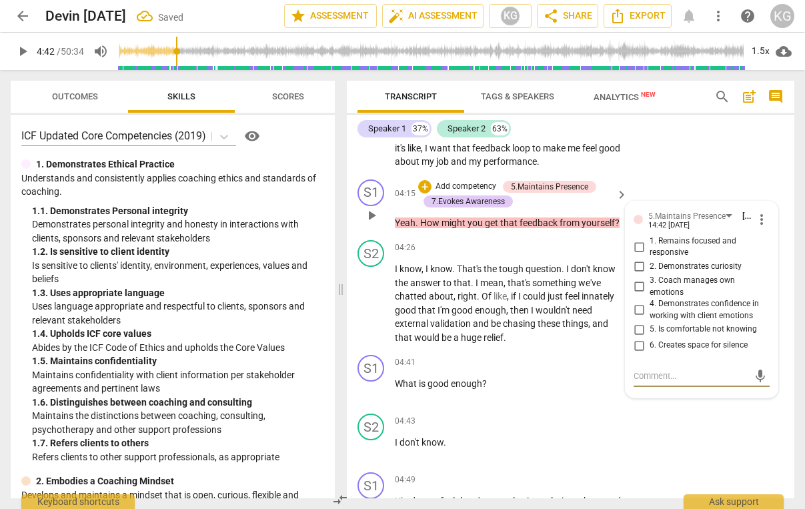
click at [636, 246] on input "1. Remains focused and responsive" at bounding box center [638, 247] width 21 height 16
checkbox input "true"
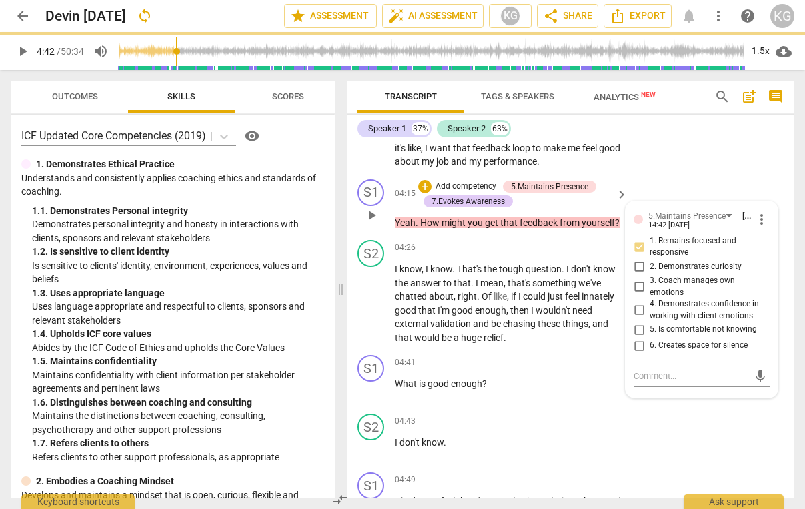
click at [636, 266] on input "2. Demonstrates curiosity" at bounding box center [638, 267] width 21 height 16
checkbox input "true"
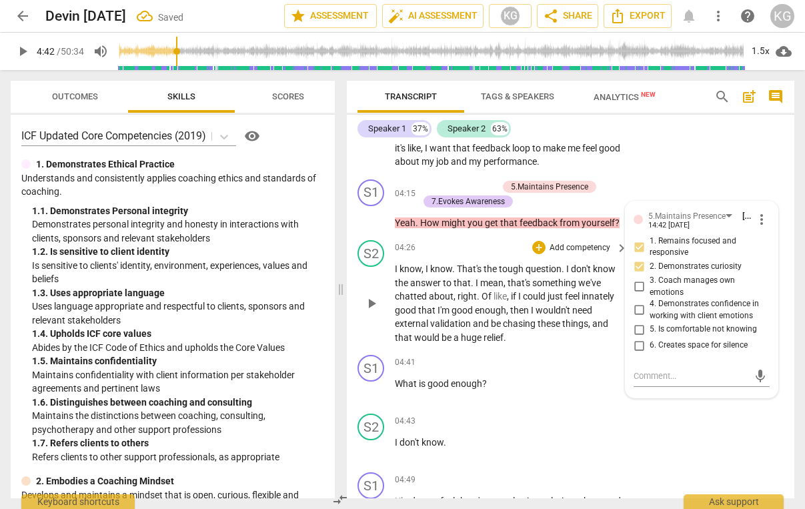
click at [533, 288] on span "something" at bounding box center [555, 283] width 46 height 11
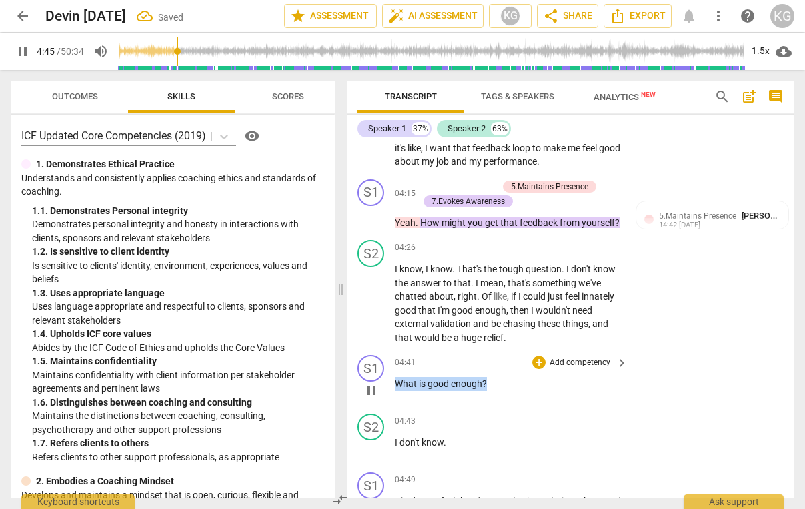
drag, startPoint x: 515, startPoint y: 396, endPoint x: 386, endPoint y: 394, distance: 128.8
click at [386, 394] on div "S1 play_arrow pause 04:41 + Add competency keyboard_arrow_right What is good en…" at bounding box center [571, 379] width 448 height 59
click at [498, 380] on div "+" at bounding box center [498, 380] width 13 height 13
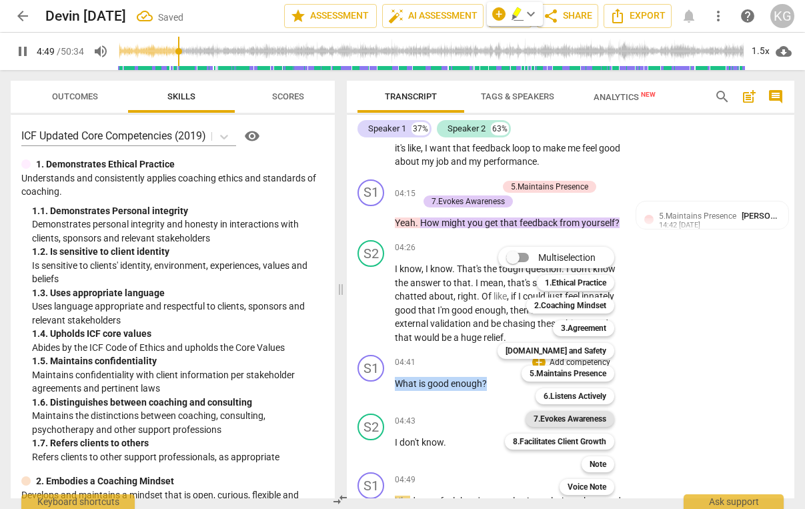
scroll to position [1754, 0]
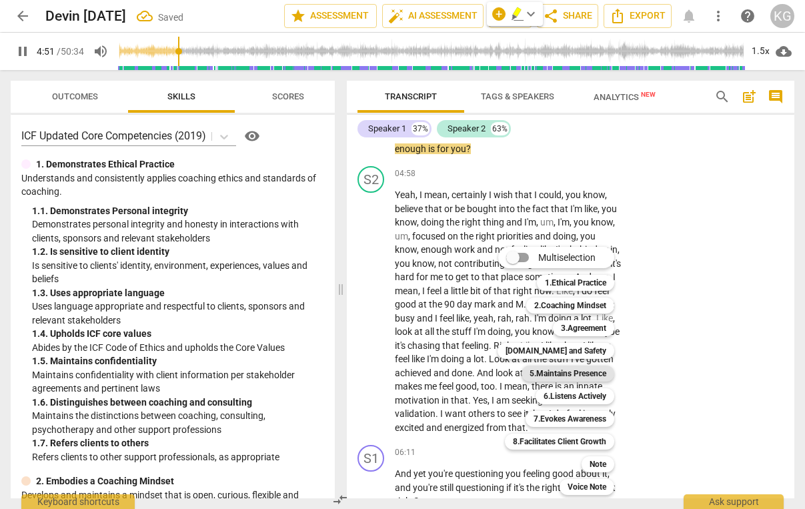
click at [572, 374] on b "5.Maintains Presence" at bounding box center [568, 374] width 77 height 16
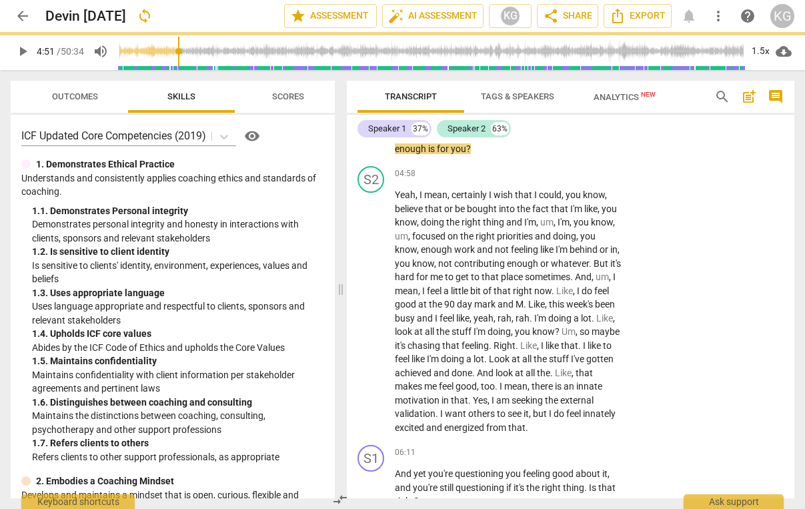
type input "292"
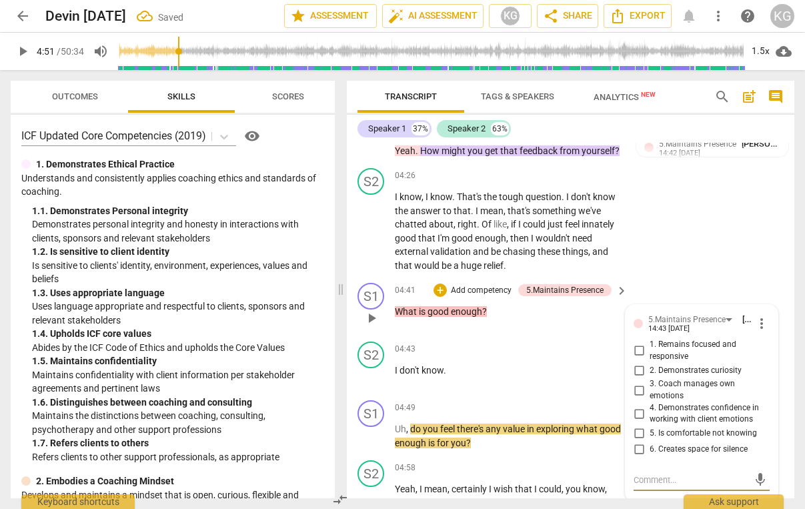
scroll to position [1460, 0]
click at [638, 378] on input "2. Demonstrates curiosity" at bounding box center [638, 370] width 21 height 16
checkbox input "true"
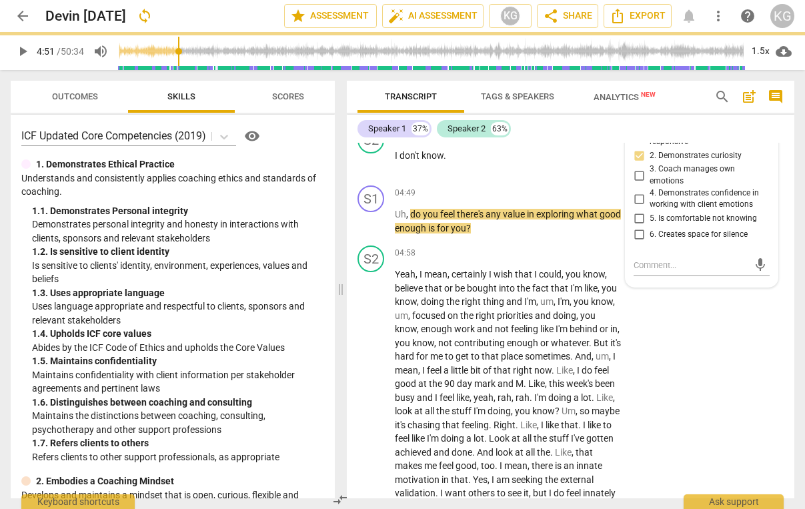
scroll to position [1686, 0]
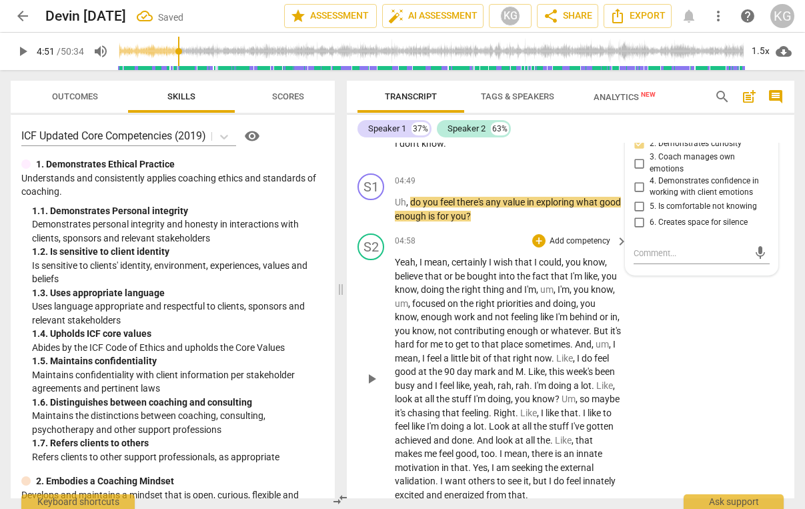
click at [472, 295] on span "right" at bounding box center [472, 289] width 21 height 11
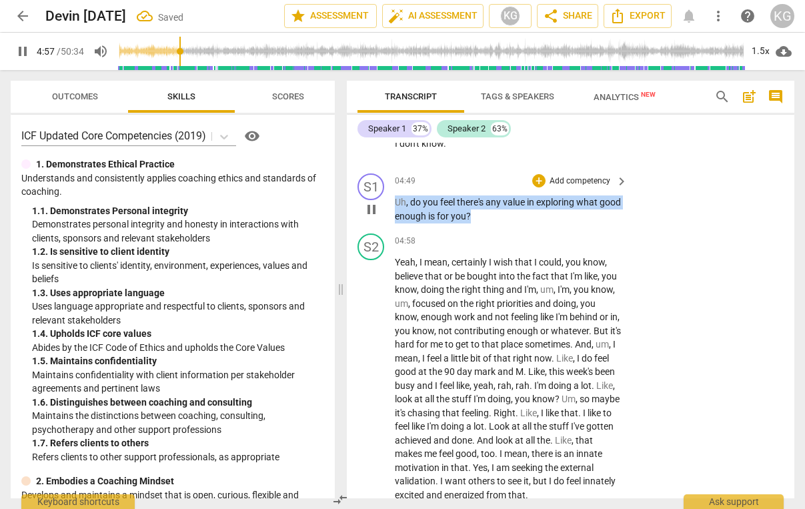
drag, startPoint x: 504, startPoint y: 229, endPoint x: 394, endPoint y: 214, distance: 110.4
click at [394, 214] on div "S1 play_arrow pause 04:49 + Add competency keyboard_arrow_right Uh , do you fee…" at bounding box center [571, 198] width 448 height 60
click at [542, 187] on div "+" at bounding box center [538, 180] width 13 height 13
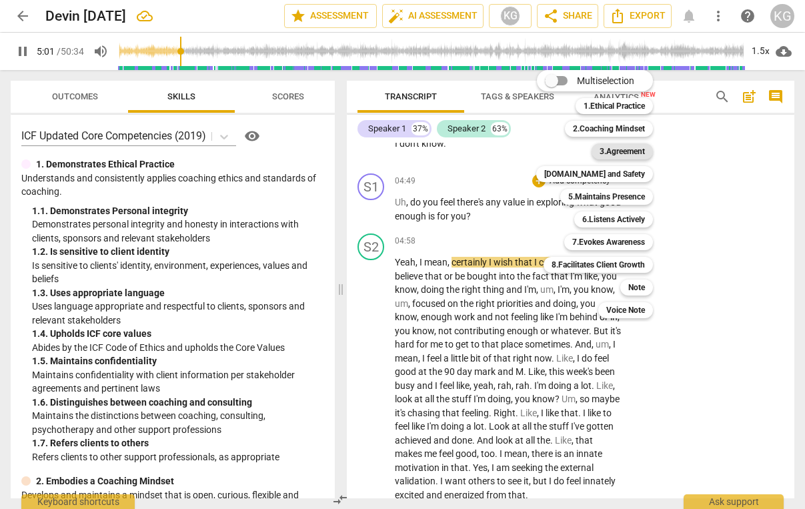
click at [632, 149] on b "3.Agreement" at bounding box center [622, 151] width 45 height 16
type input "302"
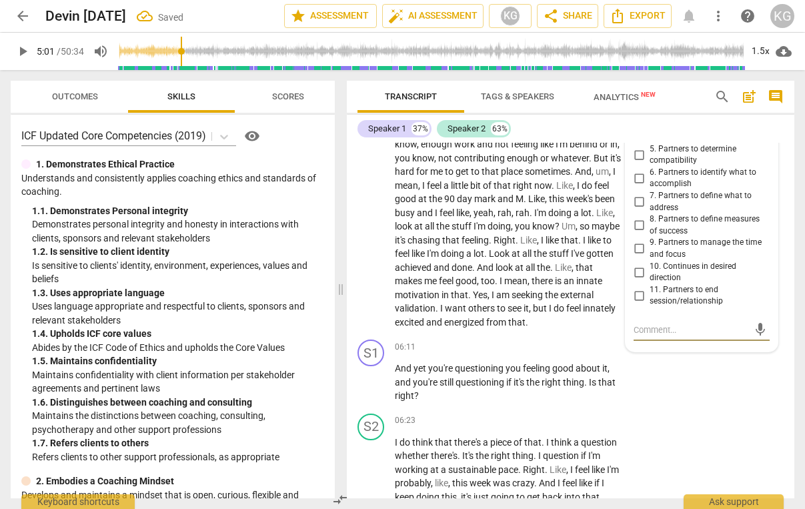
scroll to position [1855, 0]
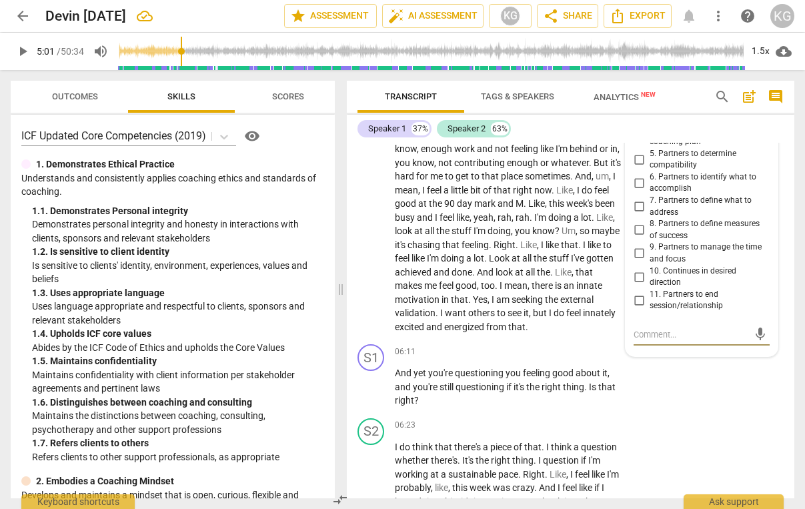
click at [636, 215] on input "7. Partners to define what to address" at bounding box center [638, 207] width 21 height 16
checkbox input "true"
click at [512, 264] on span "Look" at bounding box center [500, 258] width 23 height 11
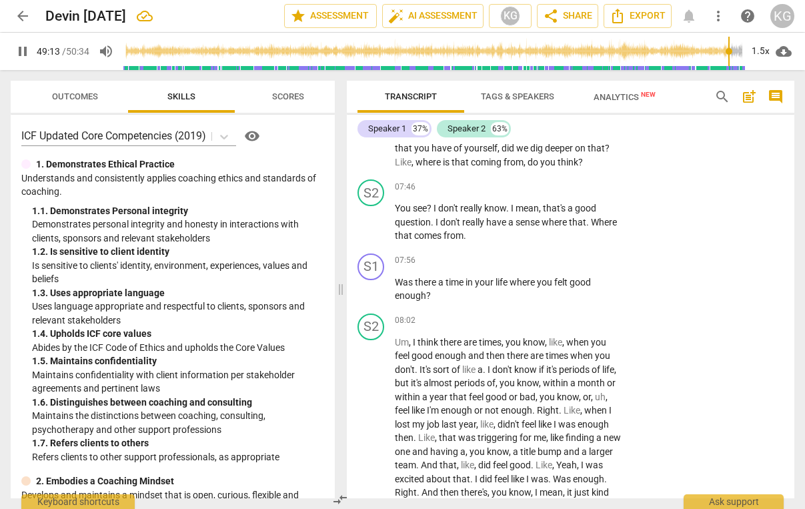
scroll to position [17837, 0]
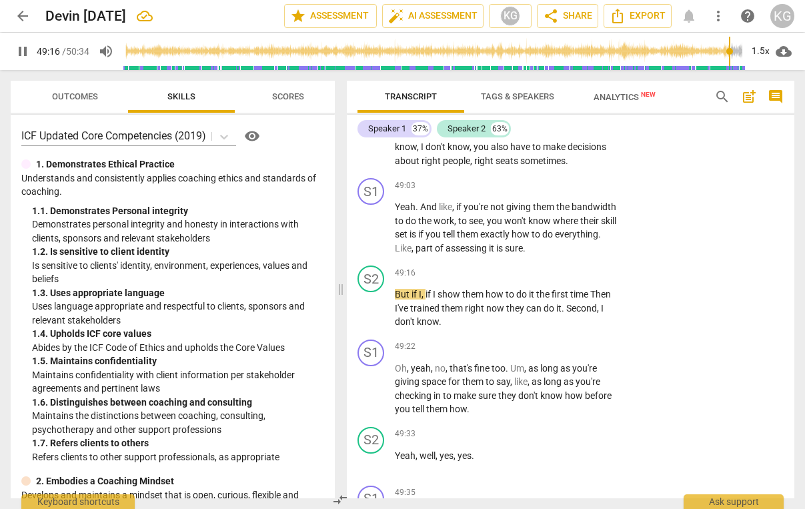
click at [20, 45] on span "pause" at bounding box center [23, 51] width 16 height 16
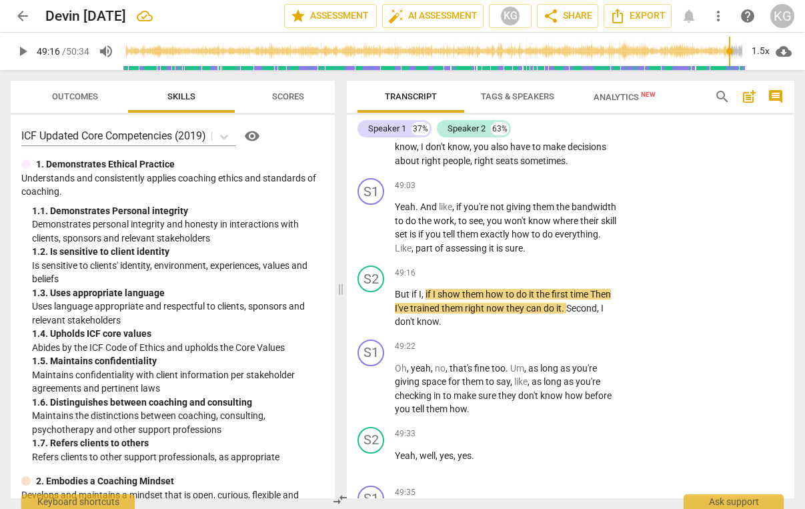
type input "2957"
